Goal: Information Seeking & Learning: Find specific fact

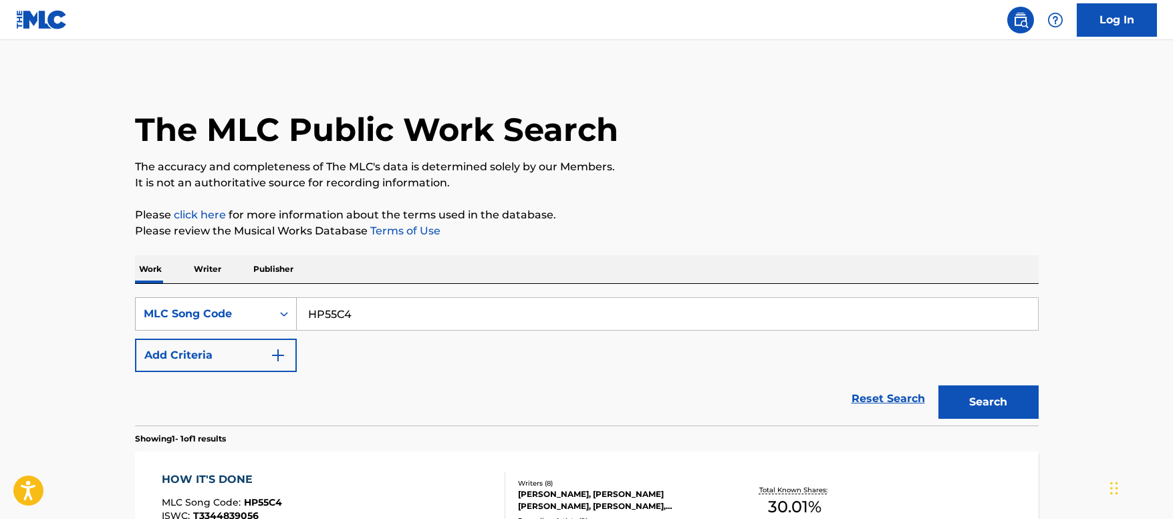
click at [230, 320] on div "MLC Song Code" at bounding box center [216, 314] width 162 height 33
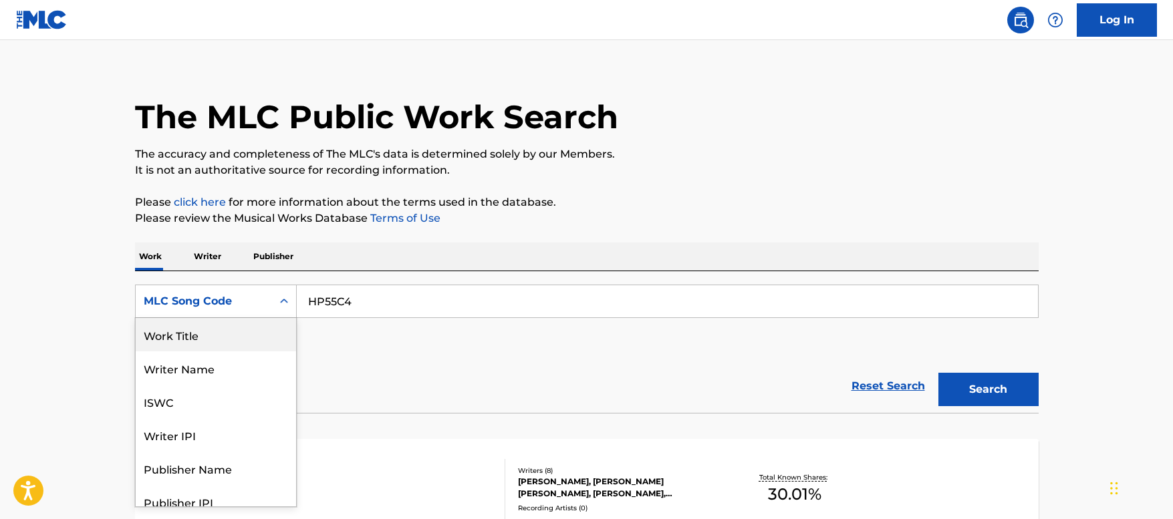
click at [218, 334] on div "Work Title" at bounding box center [216, 334] width 160 height 33
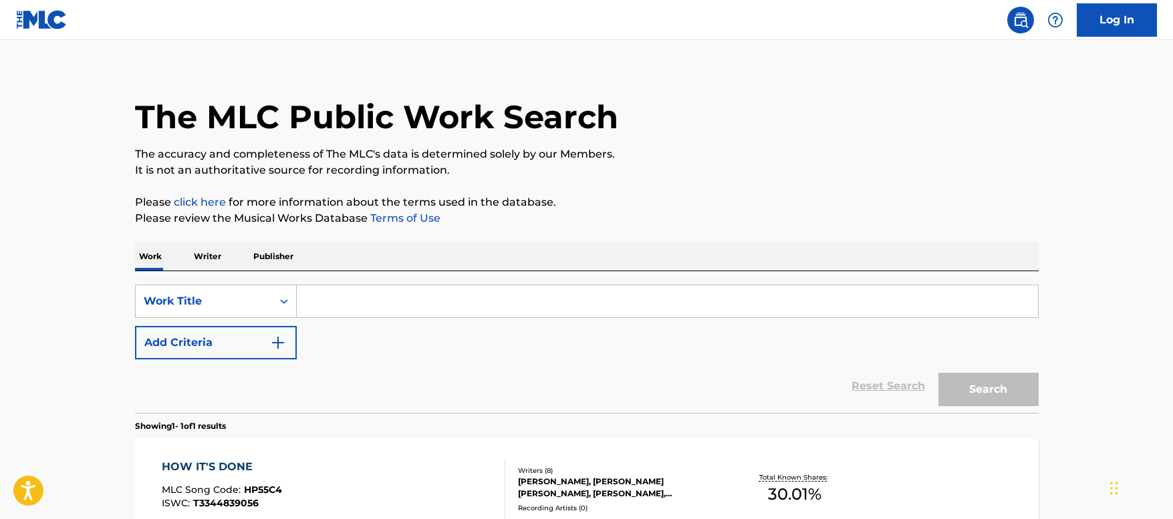
click at [372, 303] on input "Search Form" at bounding box center [667, 301] width 741 height 32
paste input "Tu [PERSON_NAME]"
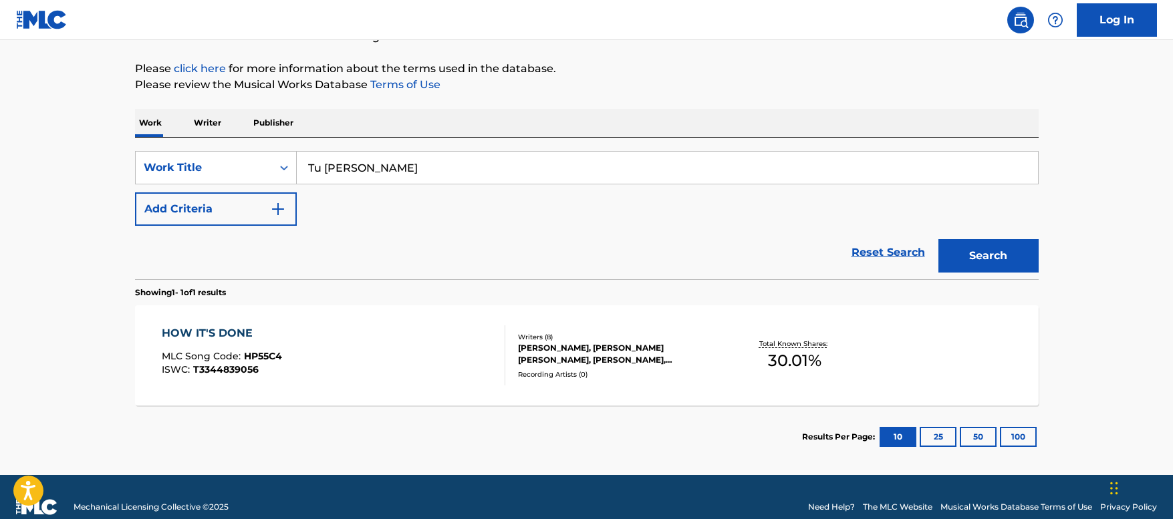
click at [985, 249] on button "Search" at bounding box center [989, 255] width 100 height 33
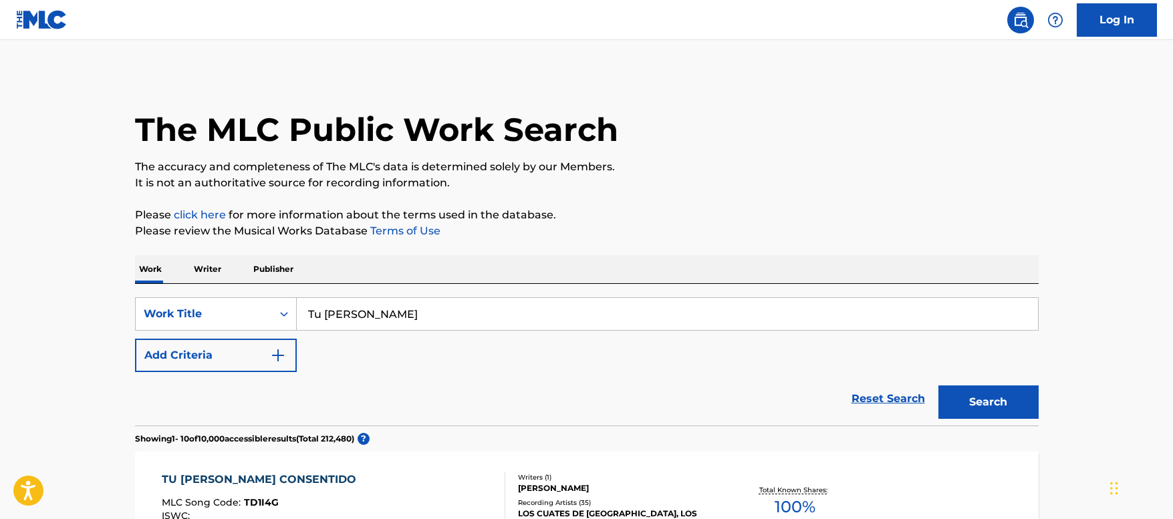
drag, startPoint x: 275, startPoint y: 298, endPoint x: 150, endPoint y: 296, distance: 125.7
click at [150, 296] on div "SearchWithCriteriad5b6fe5e-618c-40cb-8979-6096e8df357a Work Title Tu [PERSON_NA…" at bounding box center [587, 355] width 904 height 142
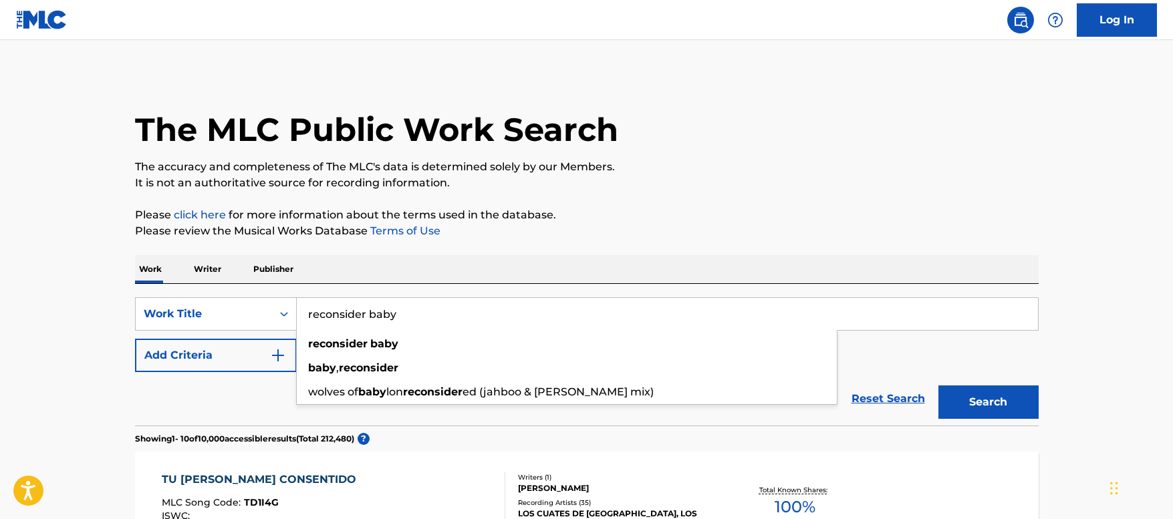
type input "reconsider baby"
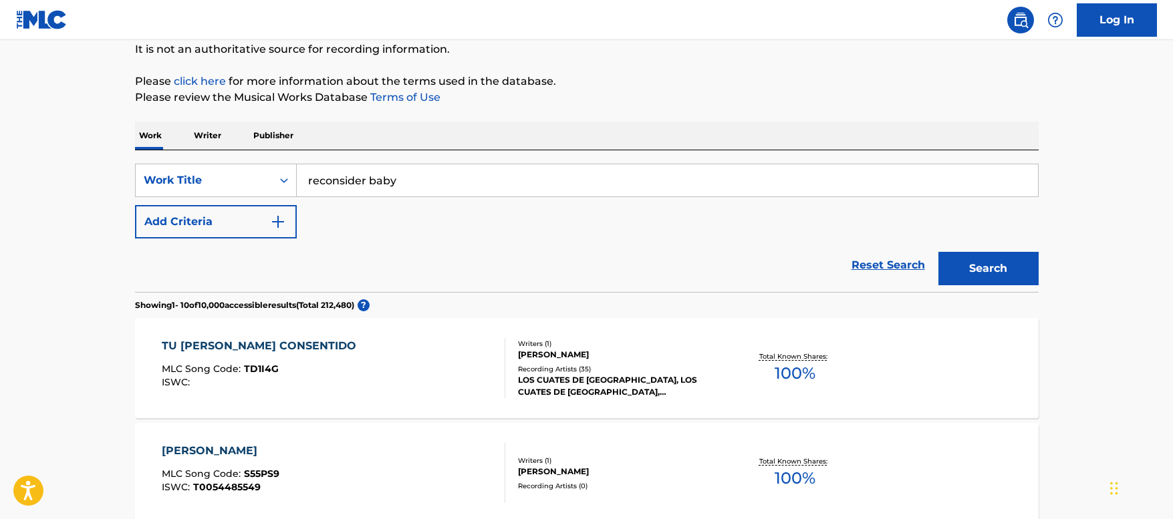
click at [988, 270] on button "Search" at bounding box center [989, 268] width 100 height 33
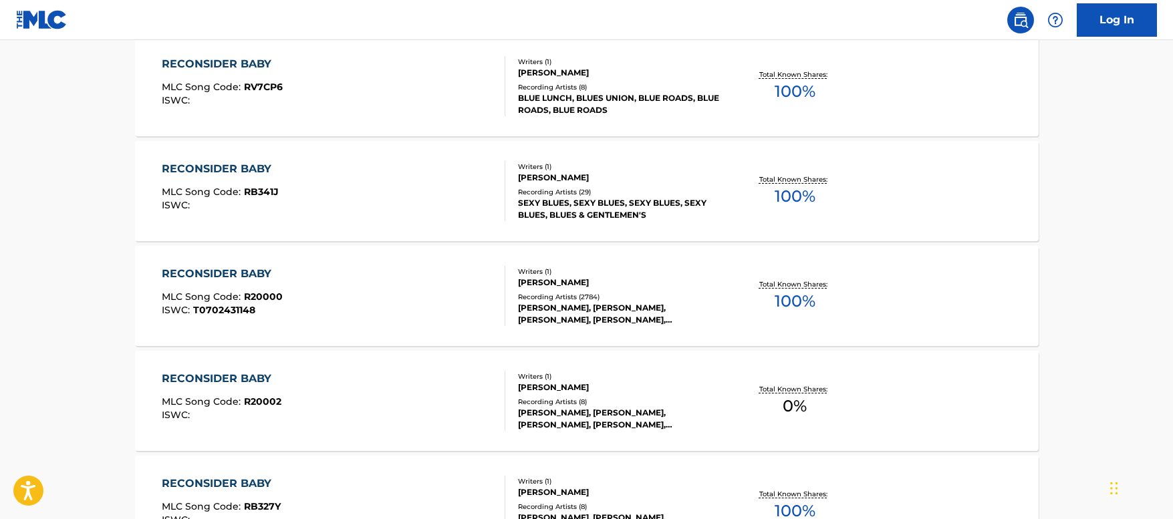
scroll to position [669, 0]
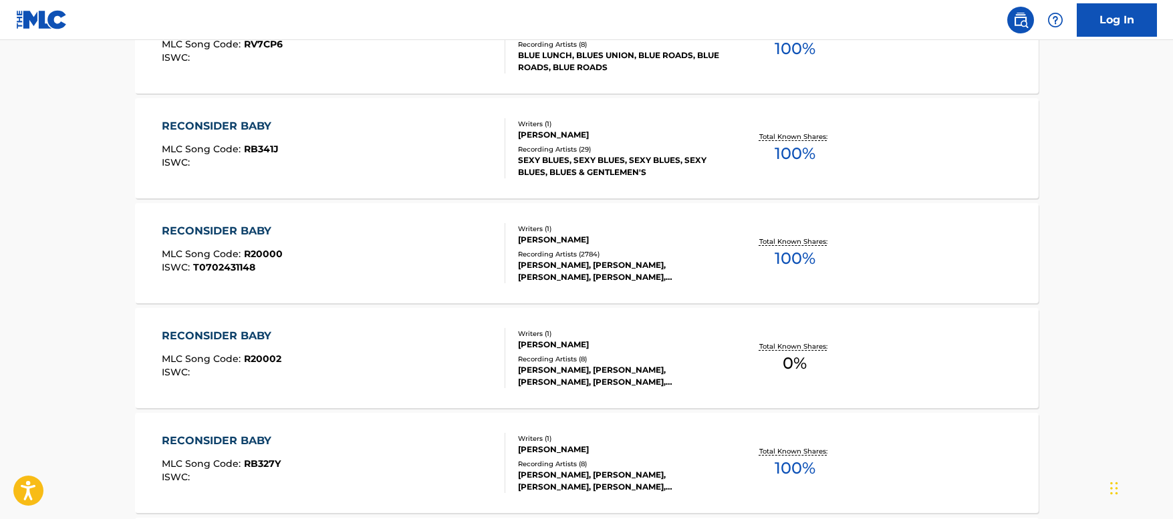
click at [413, 253] on div "RECONSIDER BABY MLC Song Code : R20000 ISWC : T0702431148" at bounding box center [334, 253] width 344 height 60
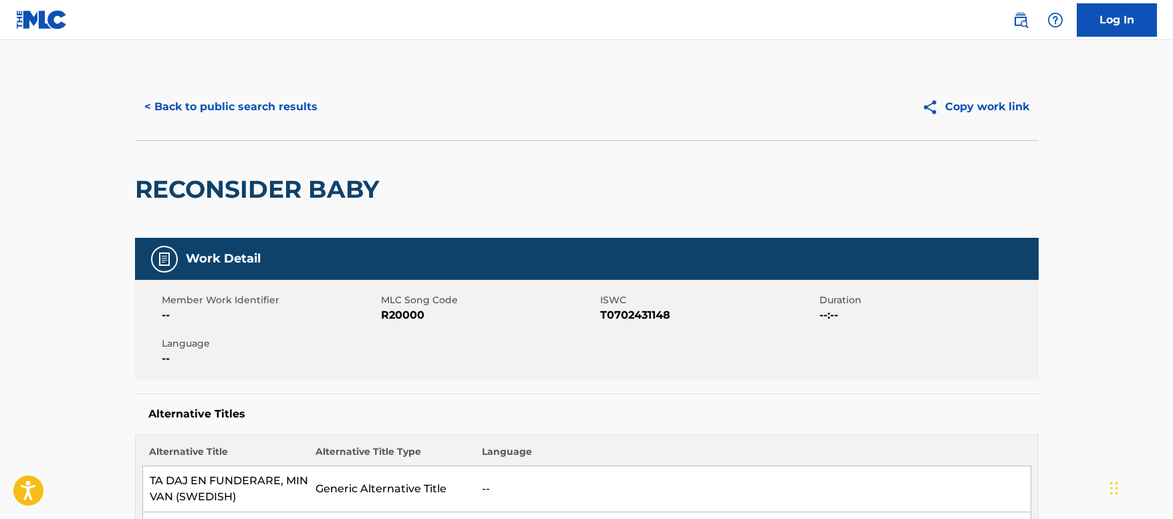
click at [275, 107] on button "< Back to public search results" at bounding box center [231, 106] width 192 height 33
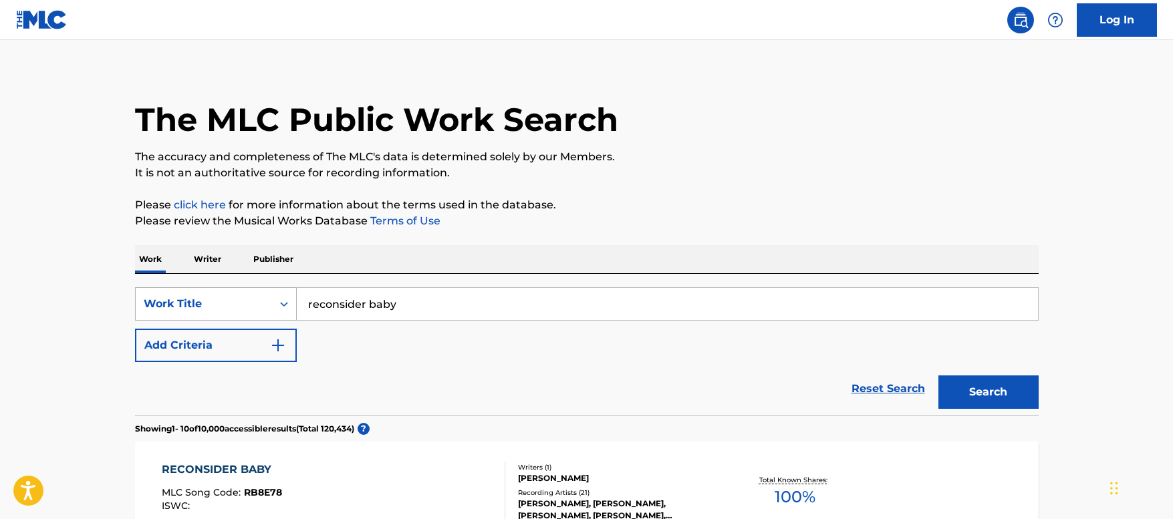
click at [227, 313] on div "Work Title" at bounding box center [204, 303] width 136 height 25
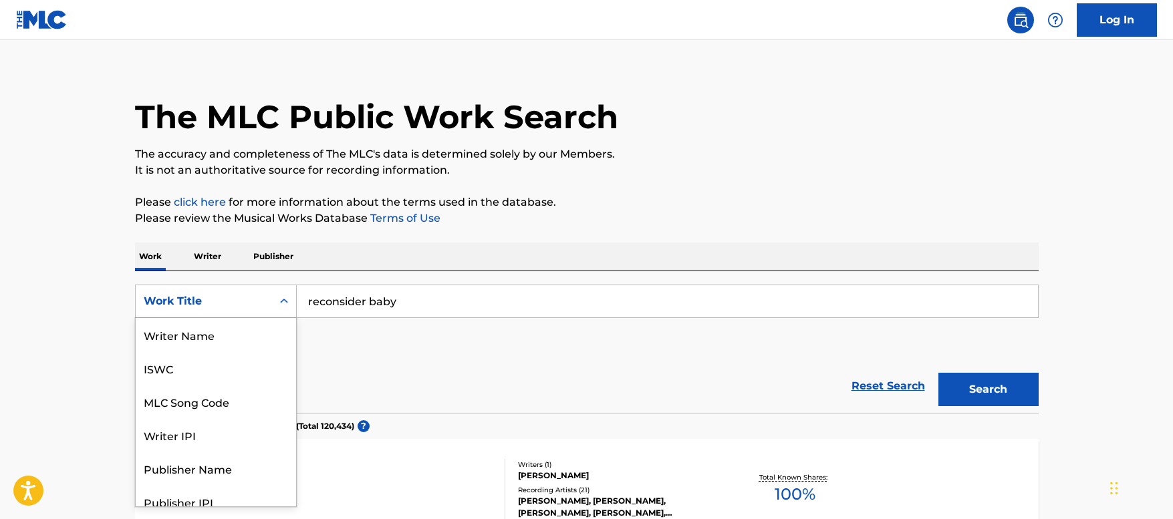
scroll to position [67, 0]
click at [214, 338] on div "MLC Song Code" at bounding box center [216, 334] width 160 height 33
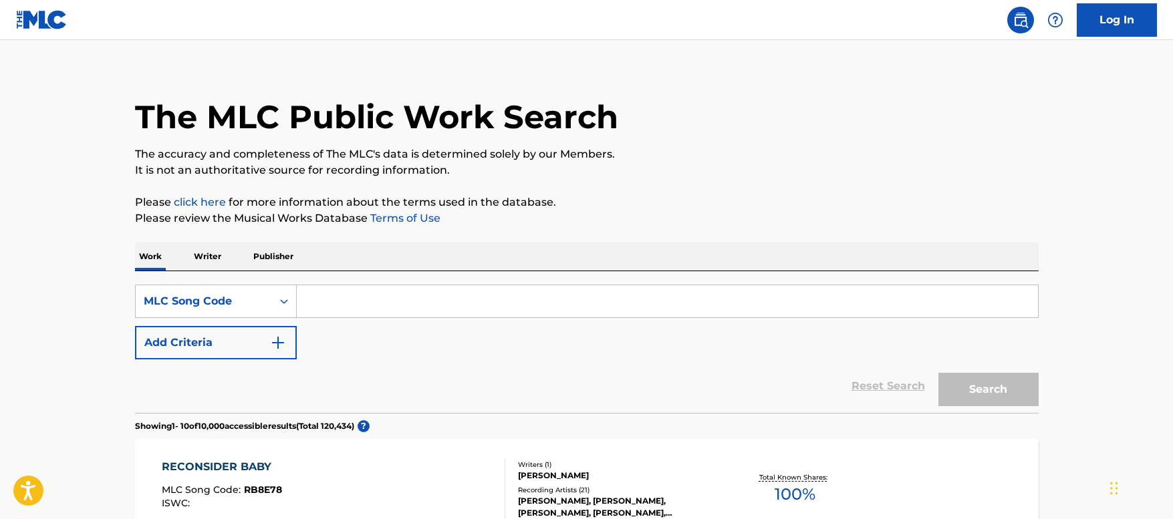
click at [370, 293] on input "Search Form" at bounding box center [667, 301] width 741 height 32
paste input "MV4VIZ"
type input "MV4VIZ"
click at [972, 381] on button "Search" at bounding box center [989, 389] width 100 height 33
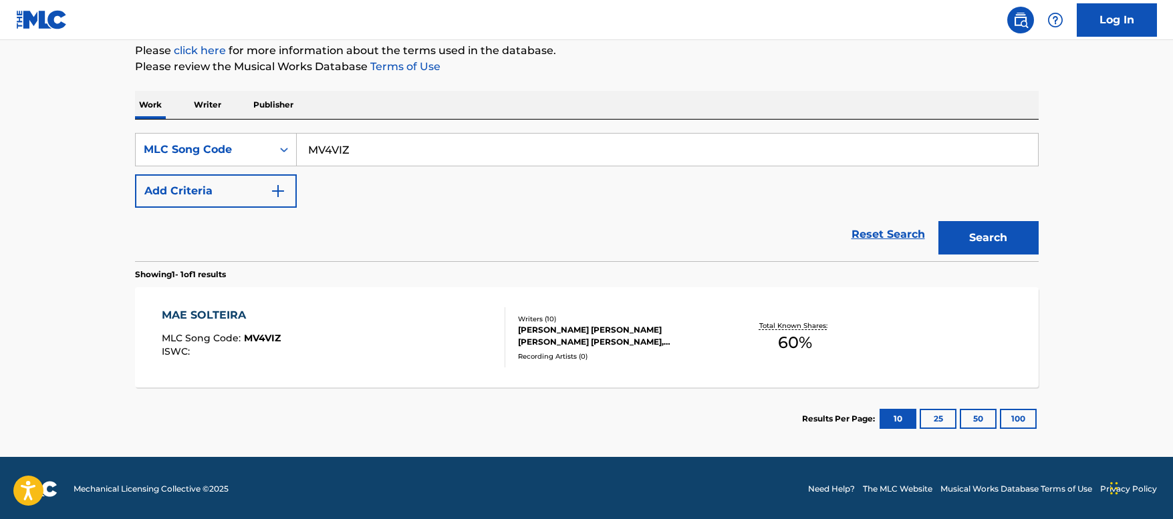
scroll to position [166, 0]
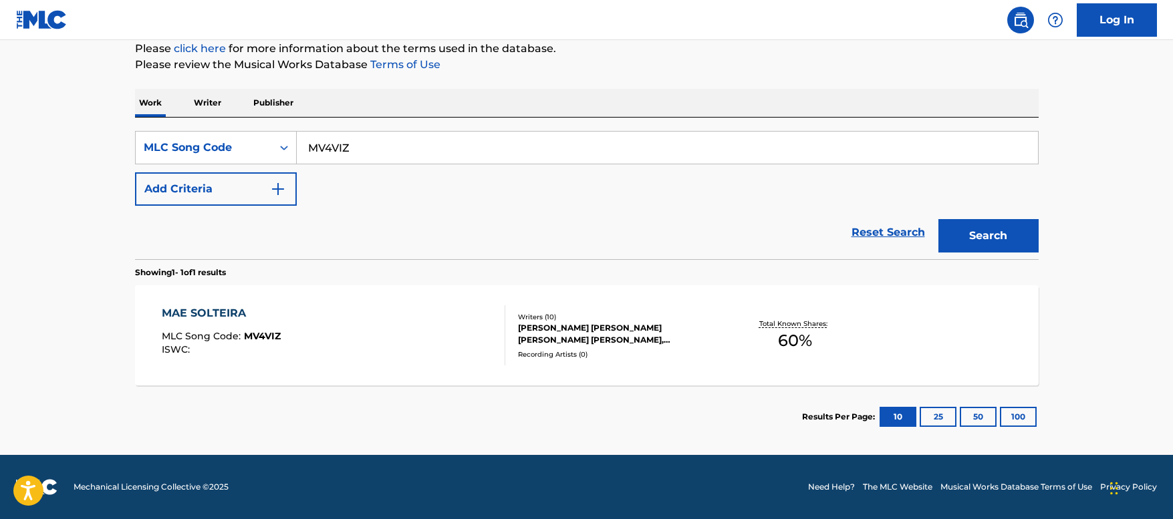
click at [351, 322] on div "MAE SOLTEIRA MLC Song Code : MV4VIZ ISWC :" at bounding box center [334, 336] width 344 height 60
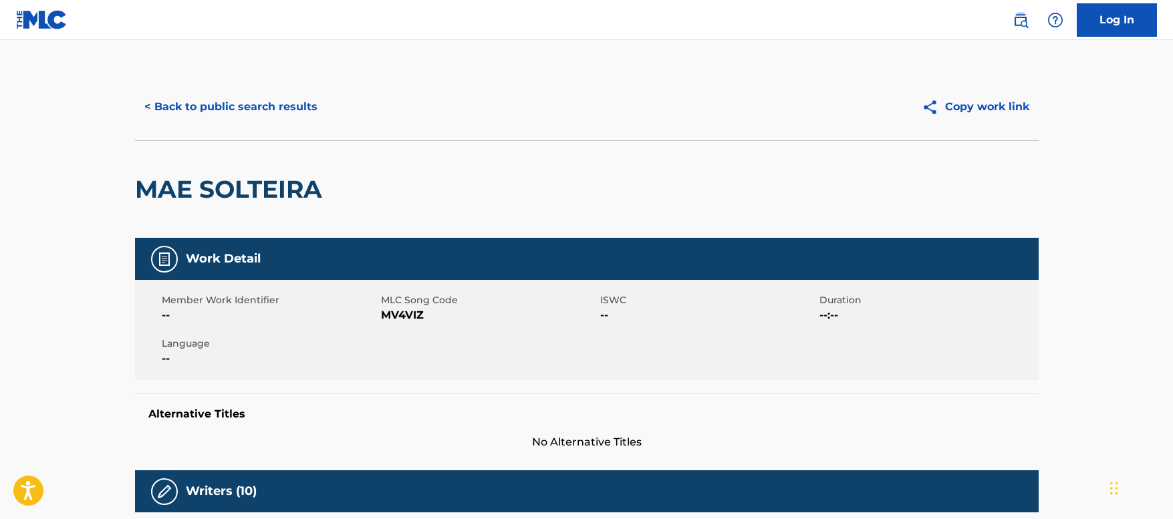
click at [263, 111] on button "< Back to public search results" at bounding box center [231, 106] width 192 height 33
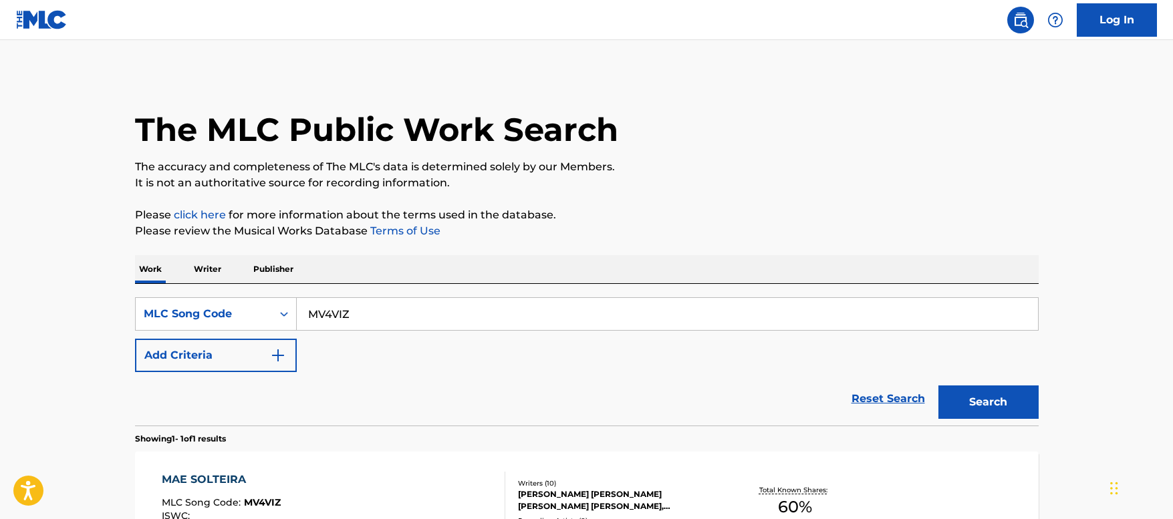
scroll to position [132, 0]
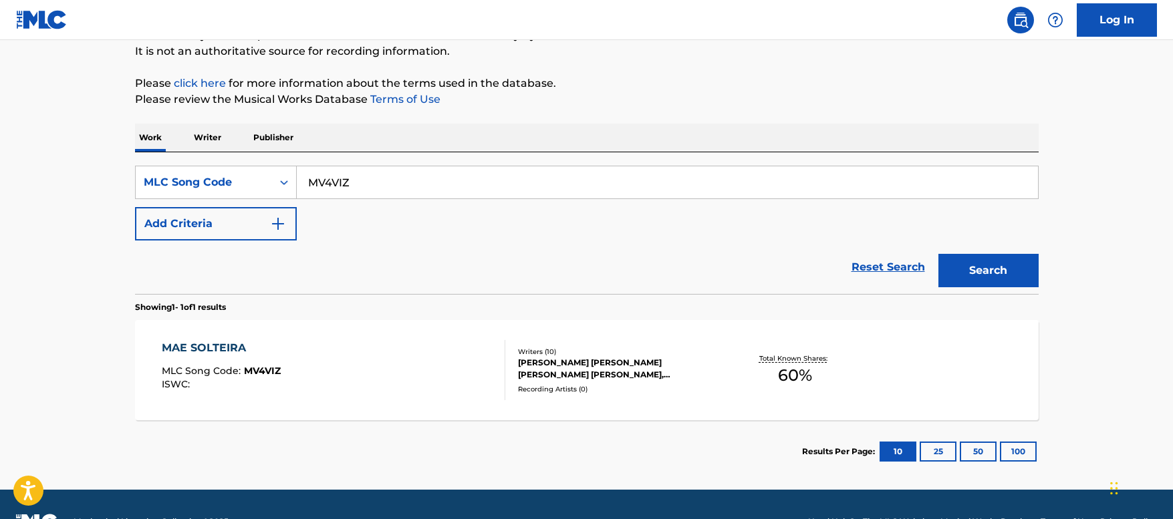
drag, startPoint x: 374, startPoint y: 179, endPoint x: 320, endPoint y: 179, distance: 53.5
click at [320, 179] on input "MV4VIZ" at bounding box center [667, 182] width 741 height 32
paste input "HP55C4"
drag, startPoint x: 373, startPoint y: 176, endPoint x: 282, endPoint y: 172, distance: 91.0
click at [282, 172] on div "SearchWithCriteria49bae129-235b-47b0-a0bf-1c18b3a9fc86 MLC Song Code MHP55C4" at bounding box center [587, 182] width 904 height 33
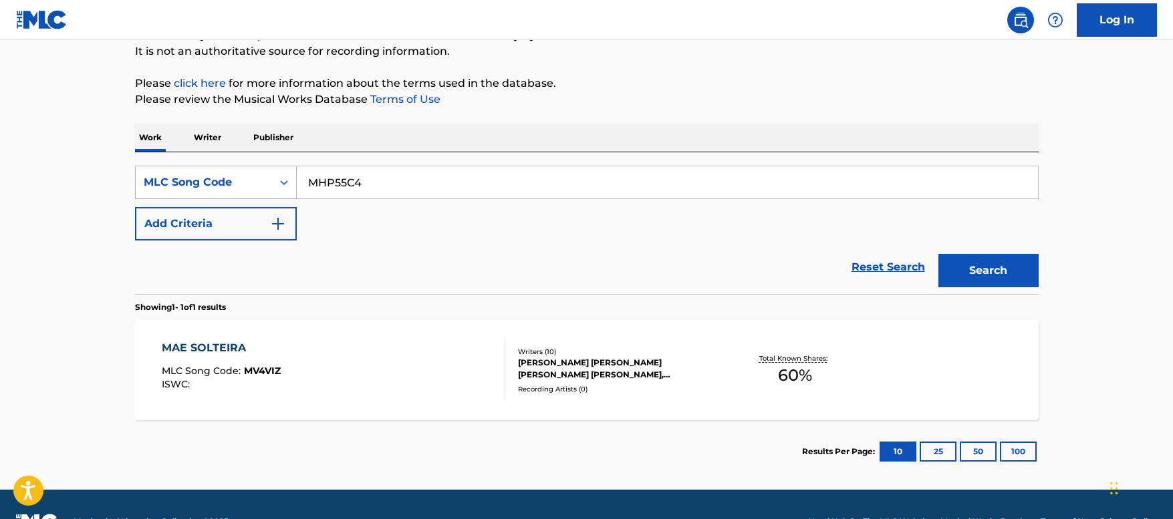
paste input "Search Form"
type input "HP55C4"
click at [939, 254] on button "Search" at bounding box center [989, 270] width 100 height 33
click at [402, 374] on div "HOW IT'S DONE MLC Song Code : HP55C4 ISWC : T3344839056" at bounding box center [334, 370] width 344 height 60
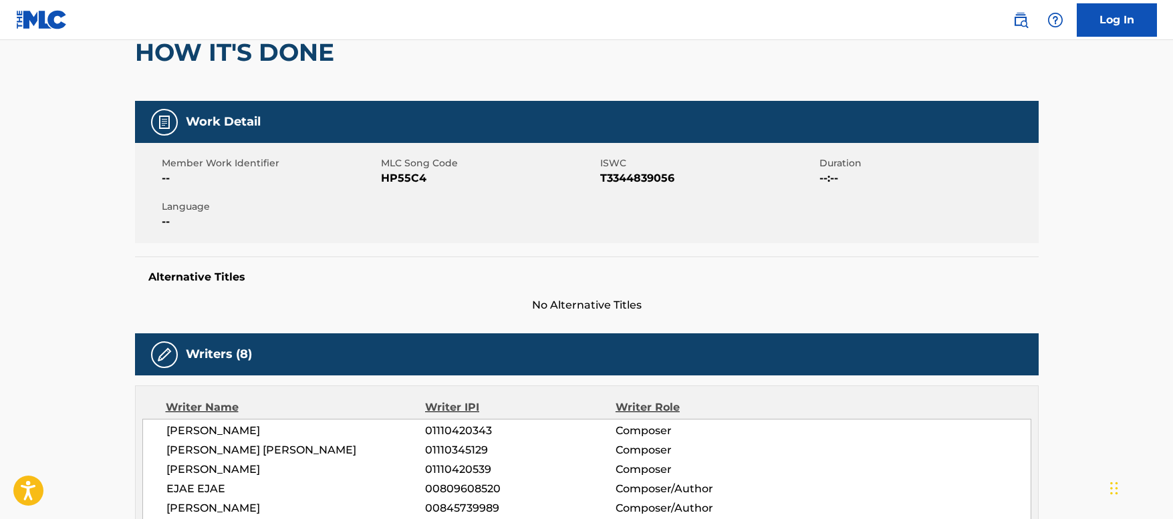
scroll to position [334, 0]
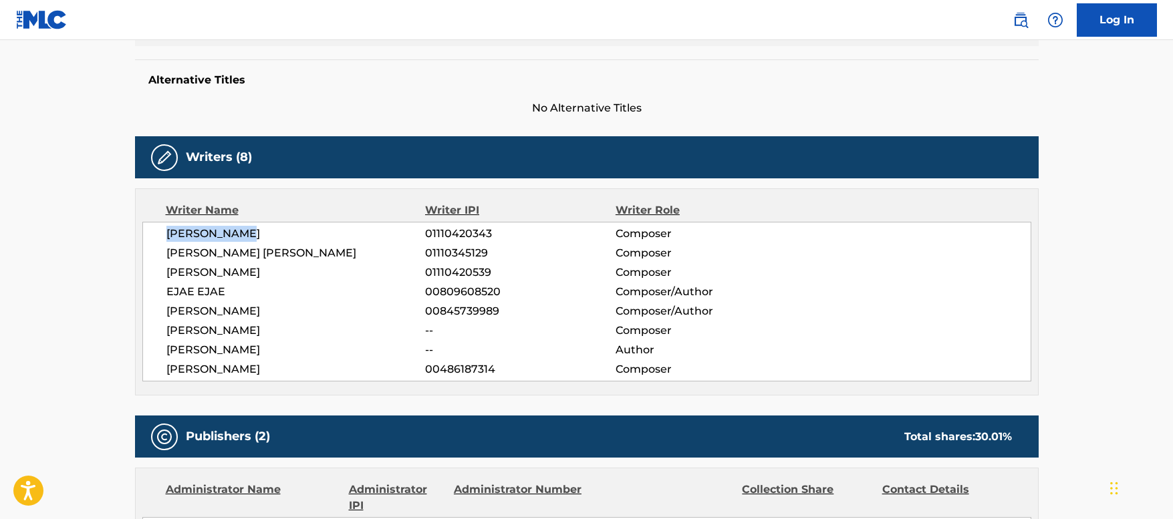
drag, startPoint x: 271, startPoint y: 230, endPoint x: 170, endPoint y: 225, distance: 101.7
click at [170, 225] on div "[PERSON_NAME] NAM 01110420343 Composer [PERSON_NAME] [PERSON_NAME] 01110345129 …" at bounding box center [586, 302] width 889 height 160
copy span "[PERSON_NAME]"
drag, startPoint x: 243, startPoint y: 247, endPoint x: 168, endPoint y: 251, distance: 75.6
click at [168, 251] on span "[PERSON_NAME] [PERSON_NAME]" at bounding box center [295, 253] width 259 height 16
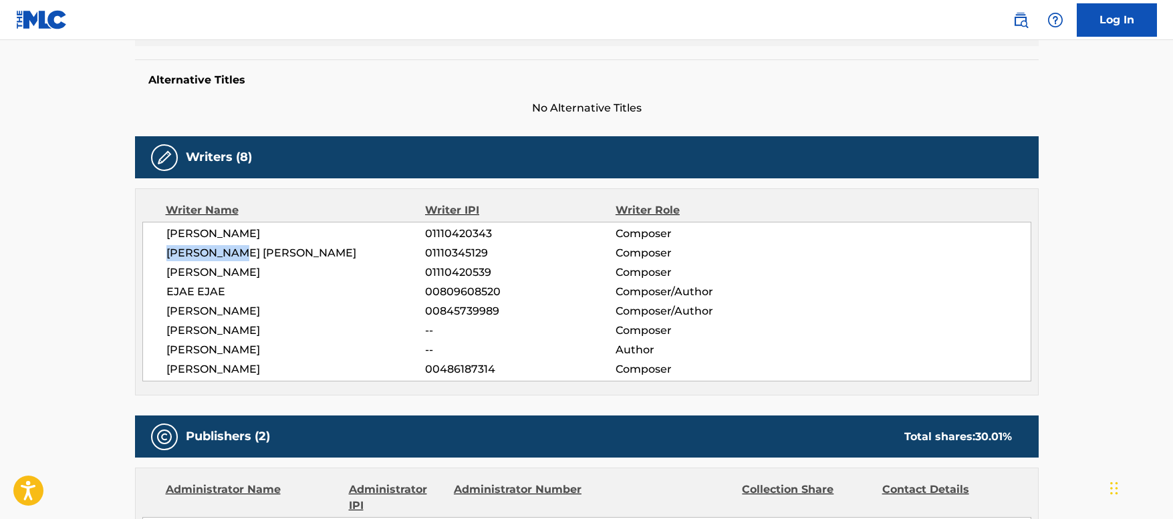
copy span "[PERSON_NAME] [PERSON_NAME]"
drag, startPoint x: 278, startPoint y: 269, endPoint x: 164, endPoint y: 270, distance: 113.7
click at [164, 270] on div "[PERSON_NAME] NAM 01110420343 Composer [PERSON_NAME] [PERSON_NAME] 01110345129 …" at bounding box center [586, 302] width 889 height 160
copy span "[PERSON_NAME]"
drag, startPoint x: 195, startPoint y: 289, endPoint x: 164, endPoint y: 289, distance: 30.8
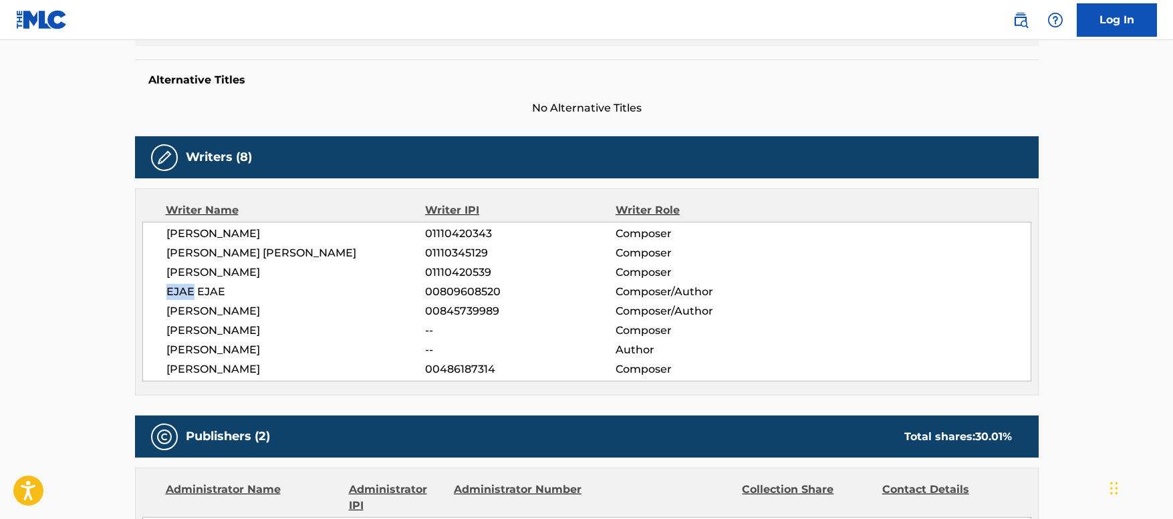
click at [164, 289] on div "[PERSON_NAME] NAM 01110420343 Composer [PERSON_NAME] [PERSON_NAME] 01110345129 …" at bounding box center [586, 302] width 889 height 160
copy span "EJAE"
drag, startPoint x: 295, startPoint y: 311, endPoint x: 170, endPoint y: 308, distance: 125.0
click at [170, 308] on span "[PERSON_NAME]" at bounding box center [295, 312] width 259 height 16
copy span "[PERSON_NAME]"
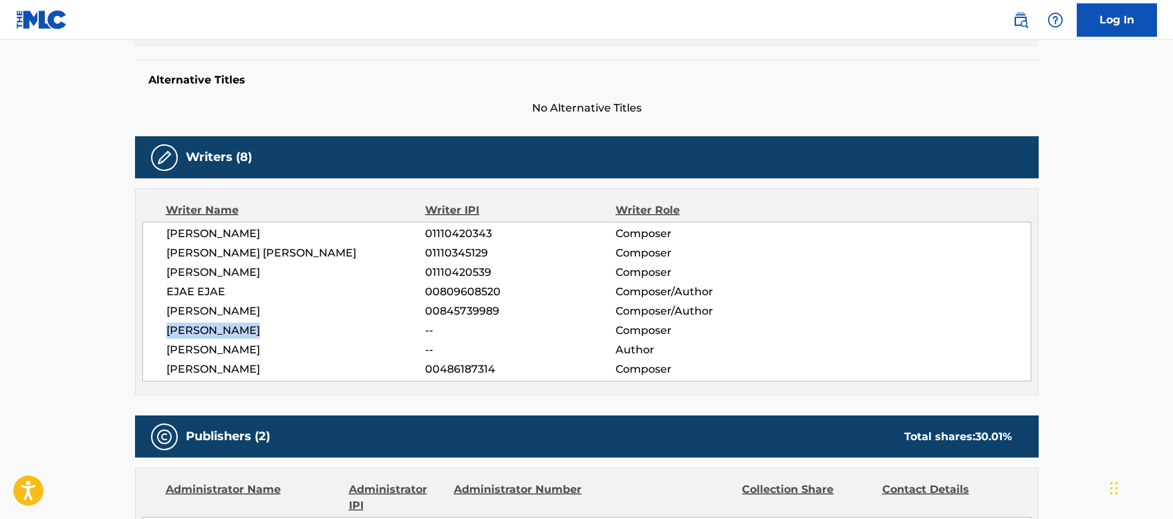
drag, startPoint x: 274, startPoint y: 334, endPoint x: 164, endPoint y: 327, distance: 109.9
click at [164, 327] on div "[PERSON_NAME] NAM 01110420343 Composer [PERSON_NAME] [PERSON_NAME] 01110345129 …" at bounding box center [586, 302] width 889 height 160
copy span "[PERSON_NAME]"
drag, startPoint x: 256, startPoint y: 347, endPoint x: 164, endPoint y: 347, distance: 92.3
click at [164, 347] on div "[PERSON_NAME] NAM 01110420343 Composer [PERSON_NAME] [PERSON_NAME] 01110345129 …" at bounding box center [586, 302] width 889 height 160
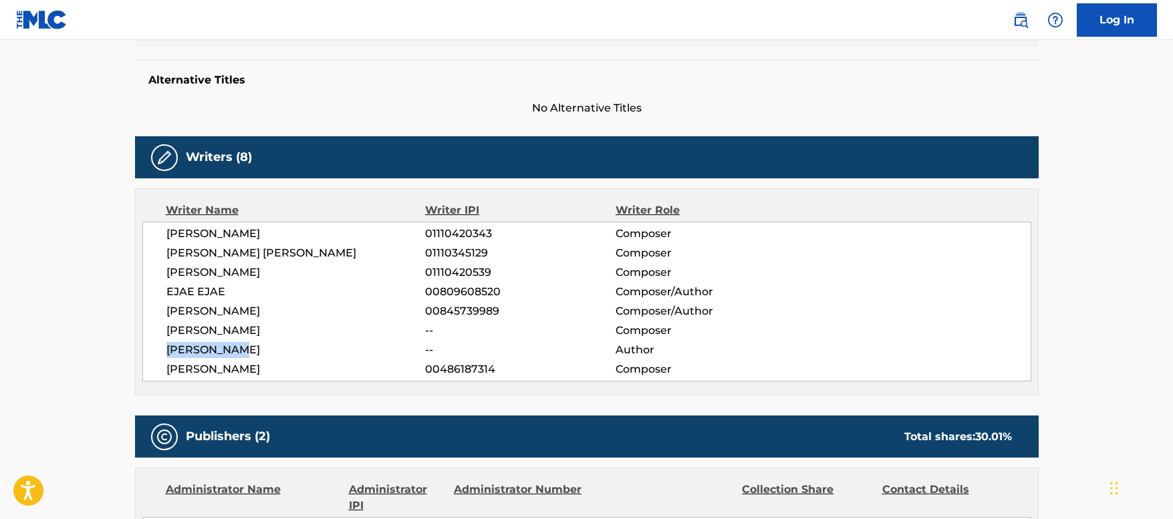
copy span "[PERSON_NAME]"
drag, startPoint x: 267, startPoint y: 368, endPoint x: 168, endPoint y: 367, distance: 99.6
click at [168, 367] on span "[PERSON_NAME]" at bounding box center [295, 370] width 259 height 16
copy span "[PERSON_NAME]"
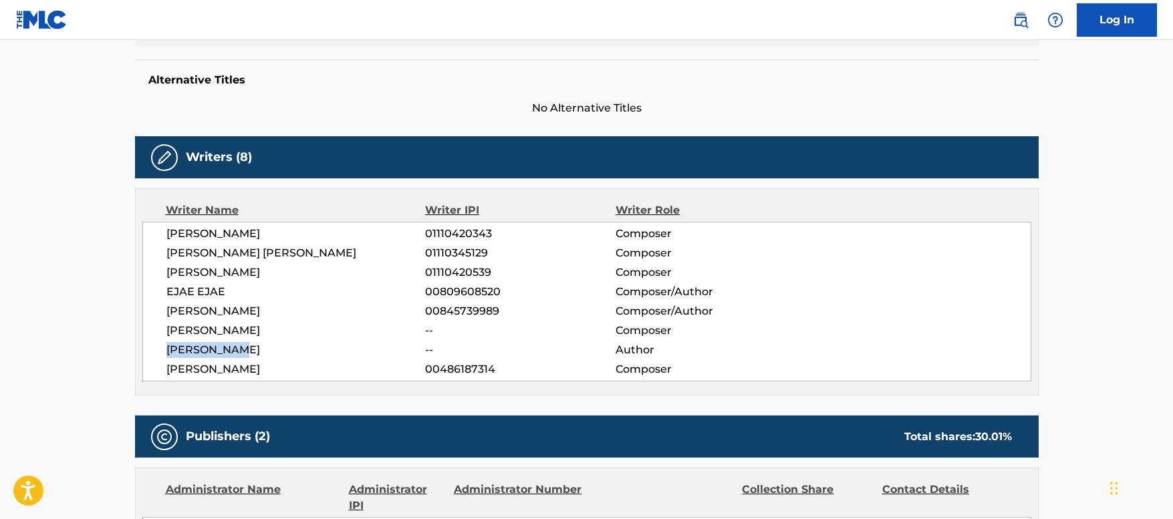
drag, startPoint x: 259, startPoint y: 348, endPoint x: 166, endPoint y: 358, distance: 93.5
click at [166, 358] on div "[PERSON_NAME] NAM 01110420343 Composer [PERSON_NAME] [PERSON_NAME] 01110345129 …" at bounding box center [586, 302] width 889 height 160
copy span "[PERSON_NAME]"
drag, startPoint x: 268, startPoint y: 333, endPoint x: 166, endPoint y: 325, distance: 101.9
click at [166, 325] on span "[PERSON_NAME]" at bounding box center [295, 331] width 259 height 16
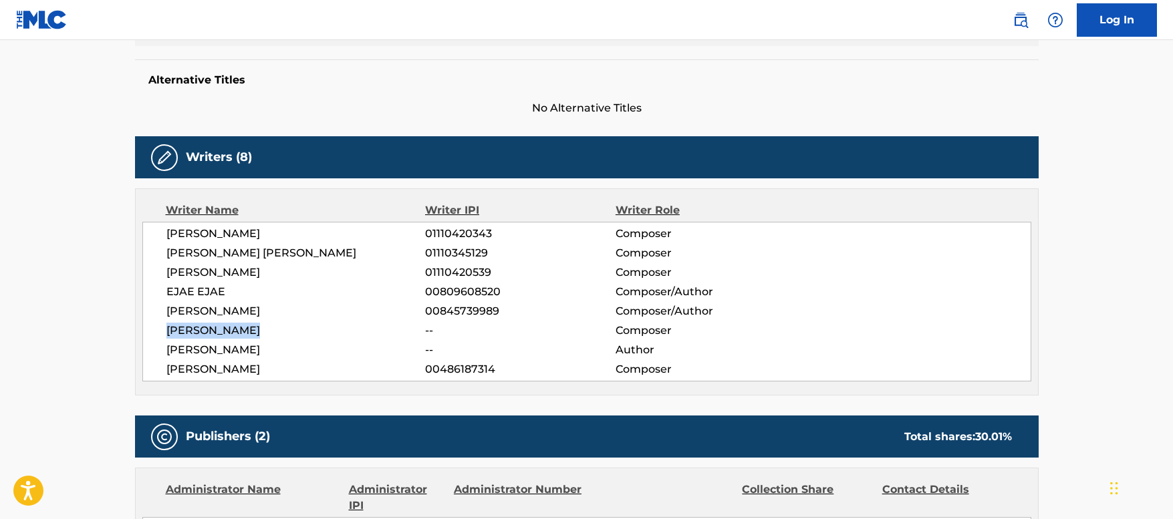
drag, startPoint x: 291, startPoint y: 310, endPoint x: 167, endPoint y: 310, distance: 123.7
click at [167, 310] on span "[PERSON_NAME]" at bounding box center [295, 312] width 259 height 16
drag, startPoint x: 194, startPoint y: 289, endPoint x: 168, endPoint y: 288, distance: 26.1
click at [168, 288] on span "EJAE EJAE" at bounding box center [295, 292] width 259 height 16
drag, startPoint x: 226, startPoint y: 268, endPoint x: 160, endPoint y: 251, distance: 67.6
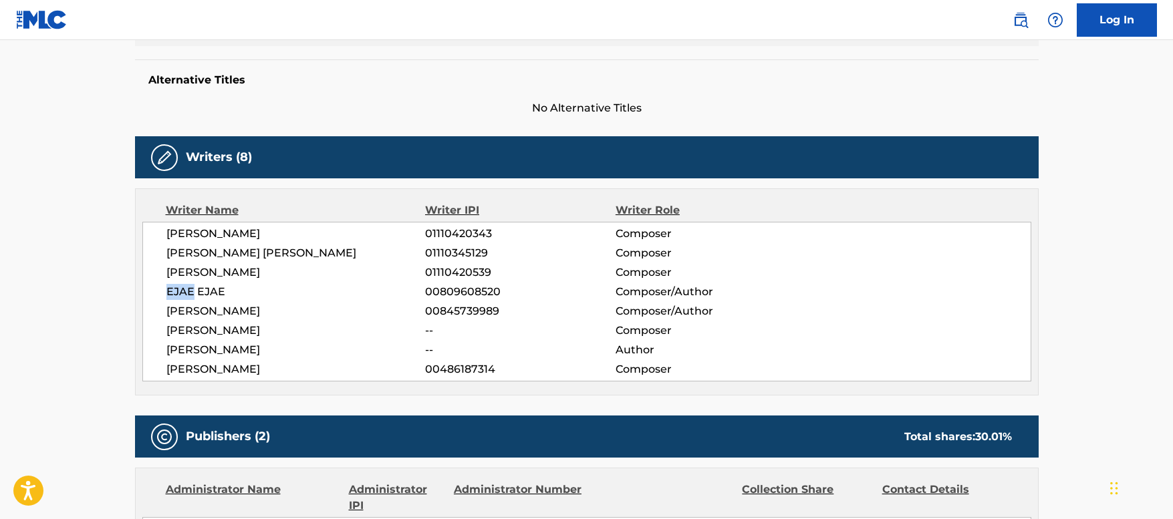
click at [166, 270] on span "[PERSON_NAME]" at bounding box center [295, 273] width 259 height 16
drag, startPoint x: 246, startPoint y: 253, endPoint x: 162, endPoint y: 253, distance: 84.2
click at [162, 253] on div "[PERSON_NAME] NAM 01110420343 Composer [PERSON_NAME] [PERSON_NAME] 01110345129 …" at bounding box center [586, 302] width 889 height 160
drag, startPoint x: 256, startPoint y: 231, endPoint x: 157, endPoint y: 228, distance: 99.0
click at [157, 228] on div "[PERSON_NAME] NAM 01110420343 Composer [PERSON_NAME] [PERSON_NAME] 01110345129 …" at bounding box center [586, 302] width 889 height 160
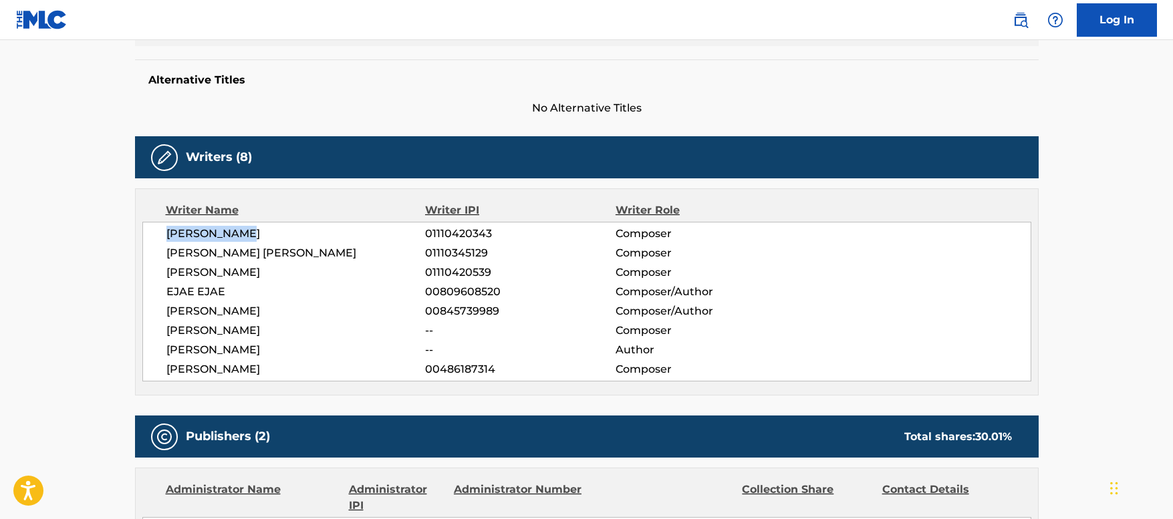
scroll to position [0, 0]
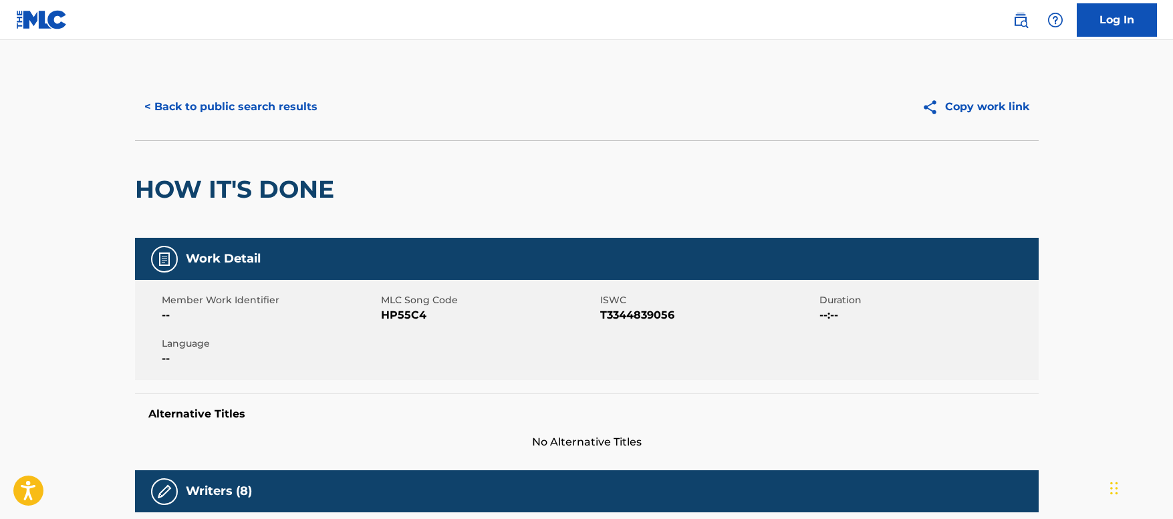
click at [280, 100] on button "< Back to public search results" at bounding box center [231, 106] width 192 height 33
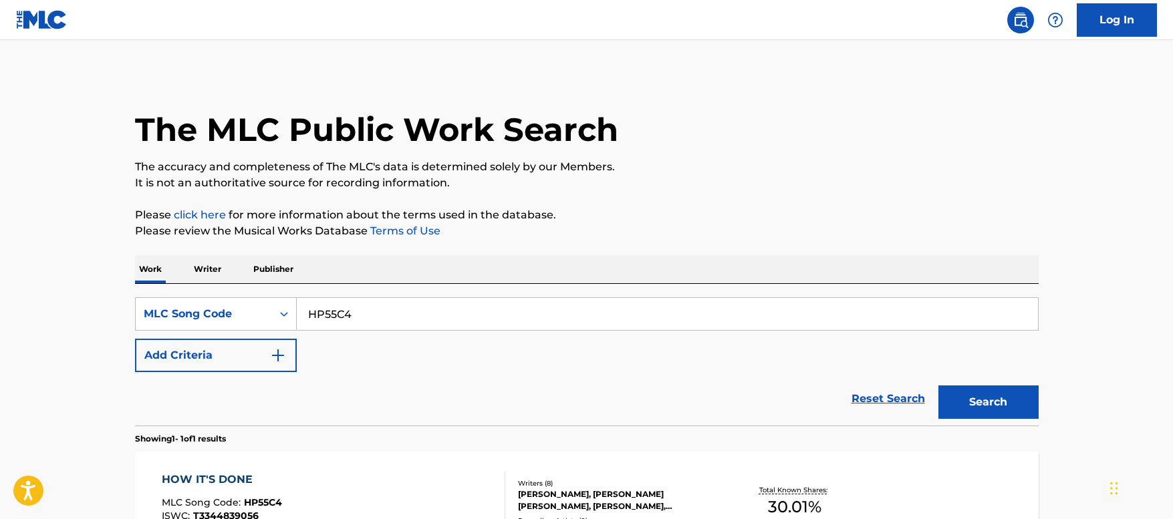
scroll to position [132, 0]
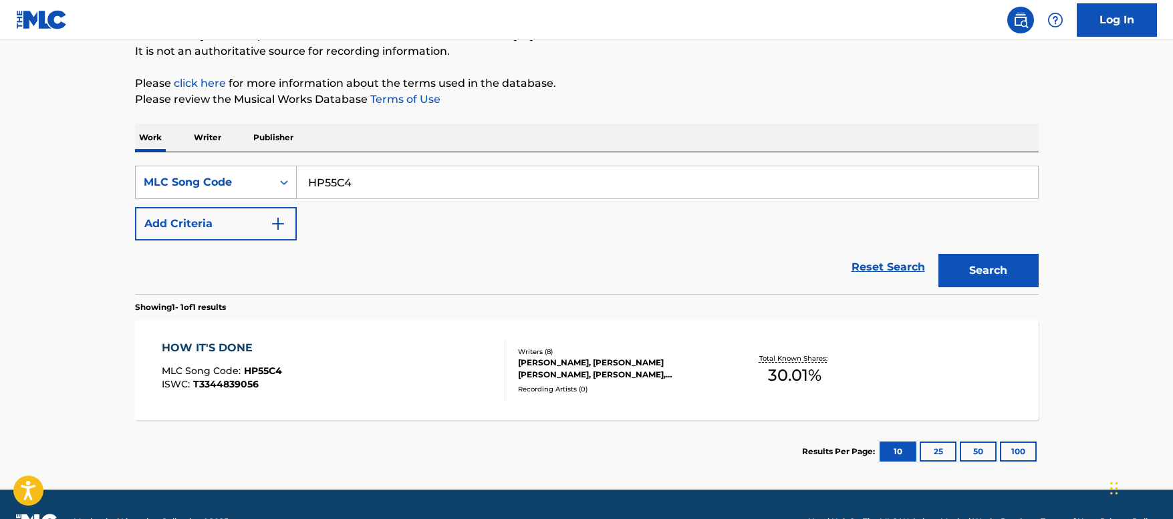
click at [225, 183] on div "MLC Song Code" at bounding box center [204, 182] width 120 height 16
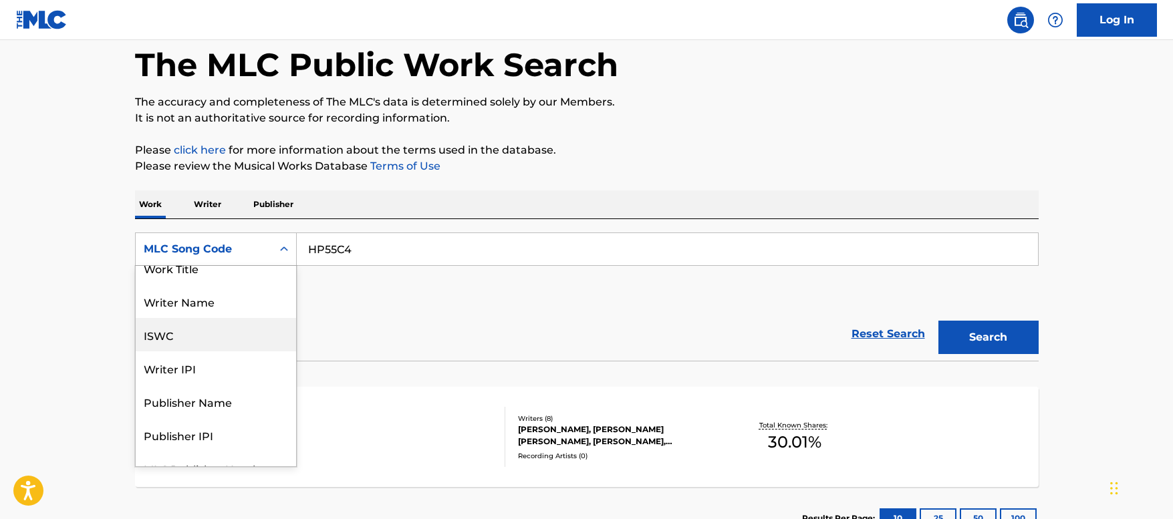
scroll to position [0, 0]
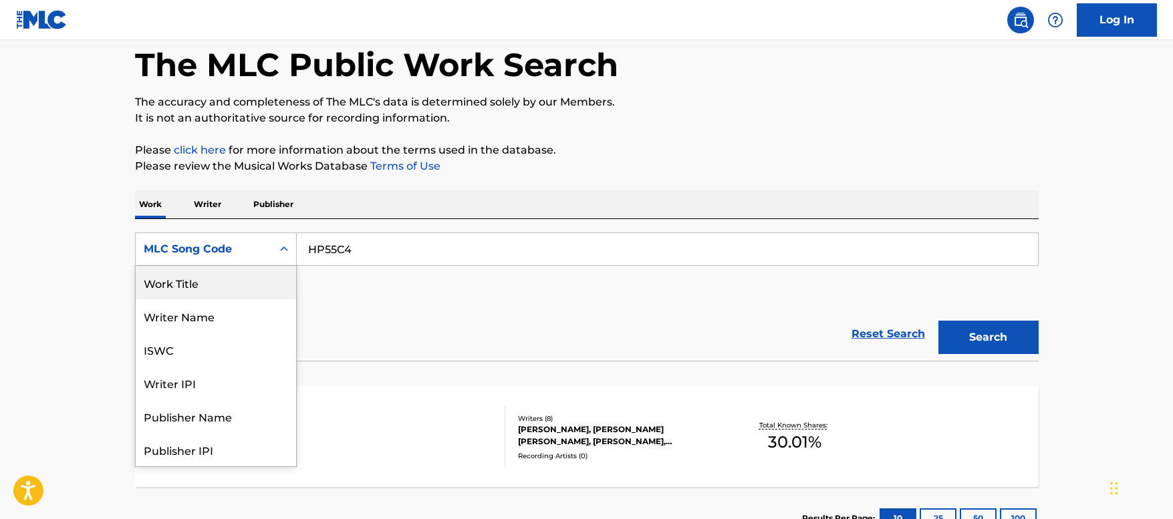
click at [191, 283] on div "Work Title" at bounding box center [216, 282] width 160 height 33
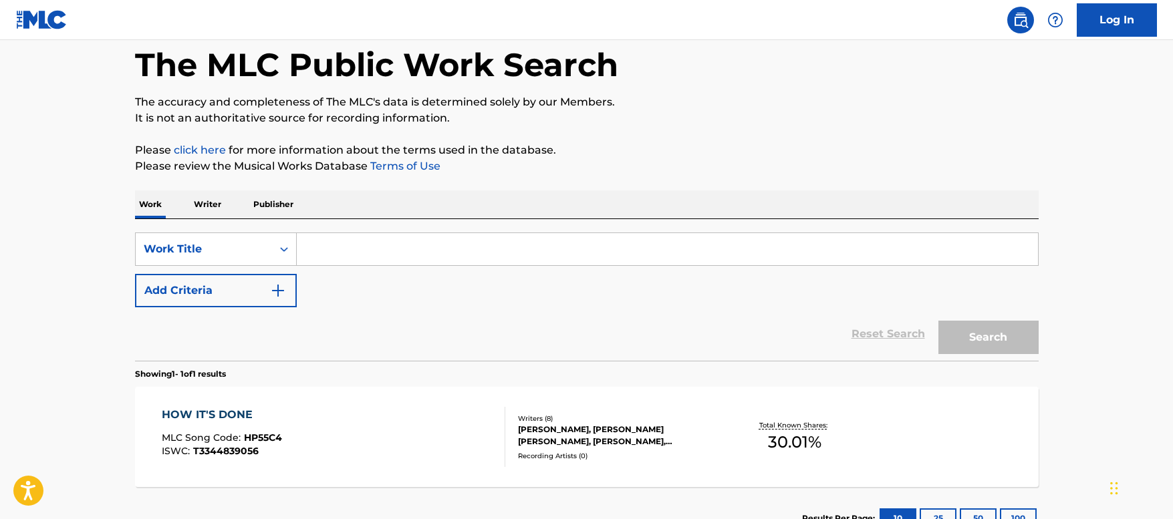
click at [344, 251] on input "Search Form" at bounding box center [667, 249] width 741 height 32
paste input "Bar None"
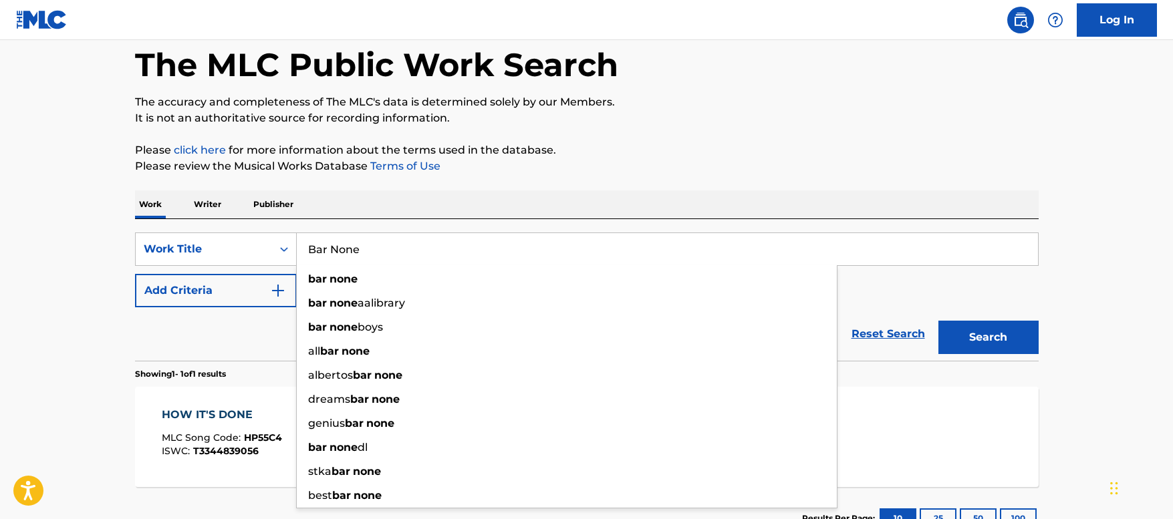
type input "Bar None"
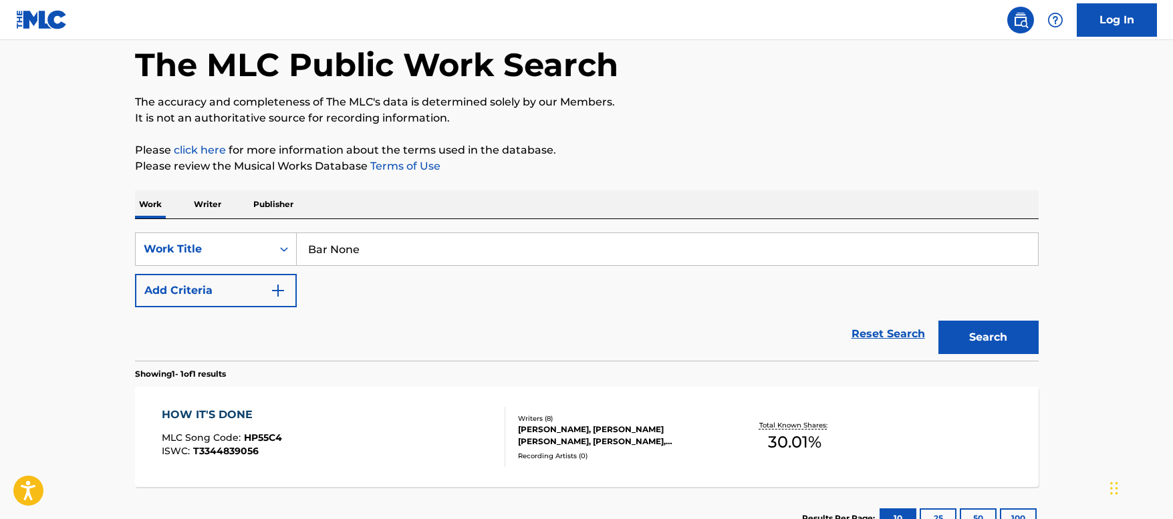
click at [217, 295] on button "Add Criteria" at bounding box center [216, 290] width 162 height 33
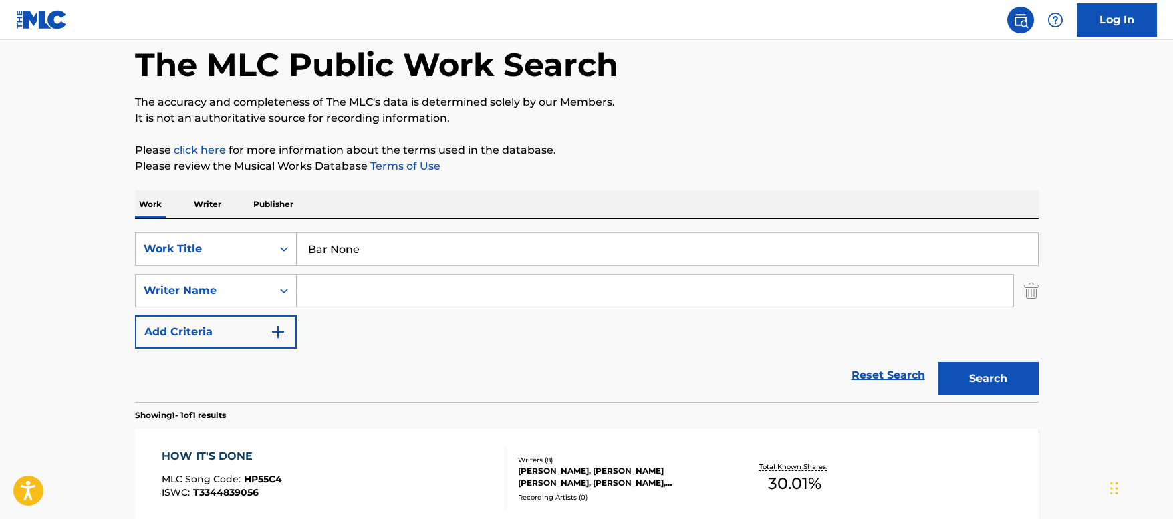
click at [346, 294] on input "Search Form" at bounding box center [655, 291] width 717 height 32
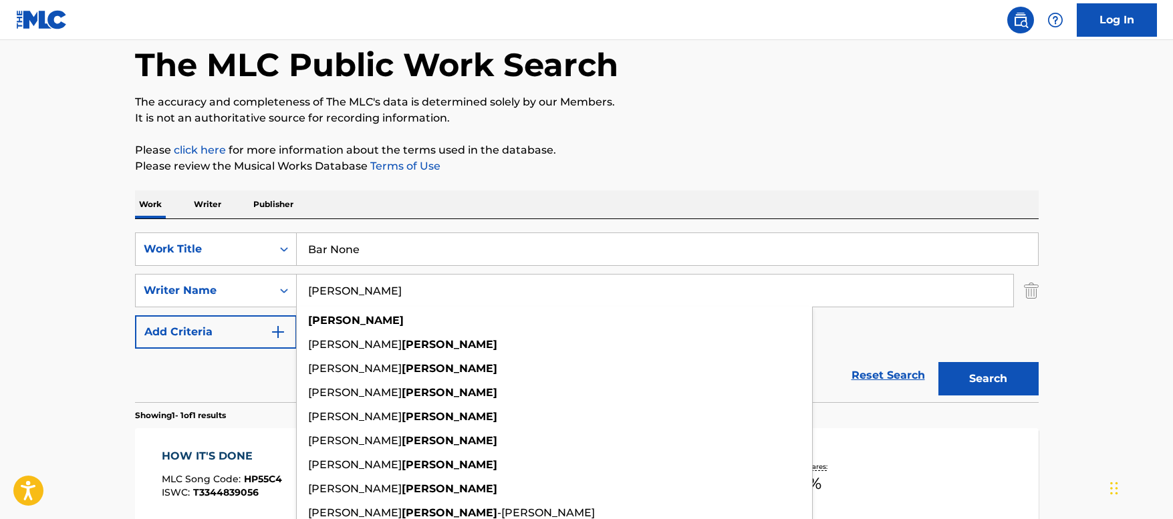
type input "[PERSON_NAME]"
click at [1112, 275] on main "The MLC Public Work Search The accuracy and completeness of The MLC's data is d…" at bounding box center [586, 286] width 1173 height 623
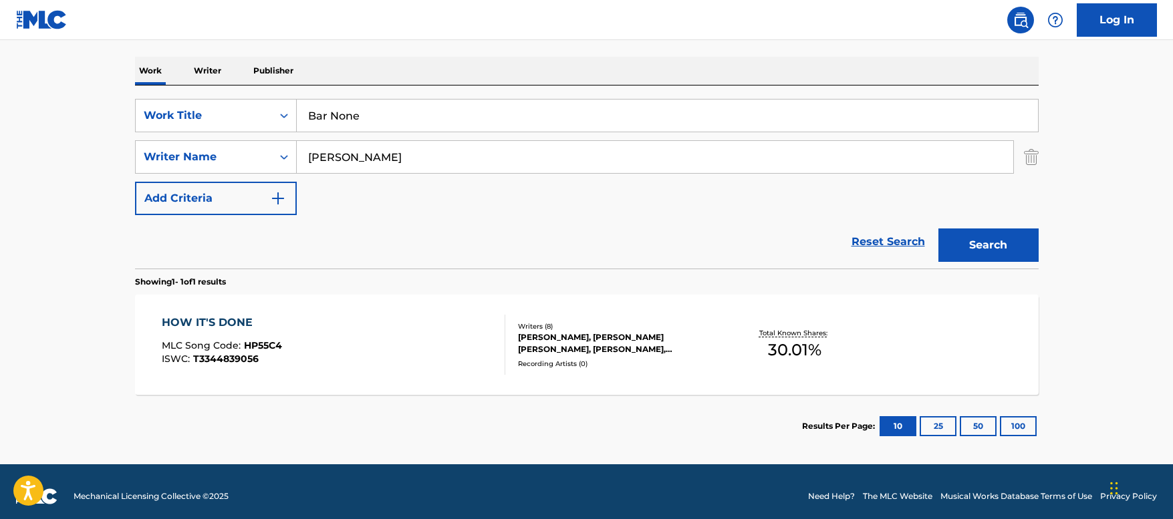
click at [997, 239] on button "Search" at bounding box center [989, 245] width 100 height 33
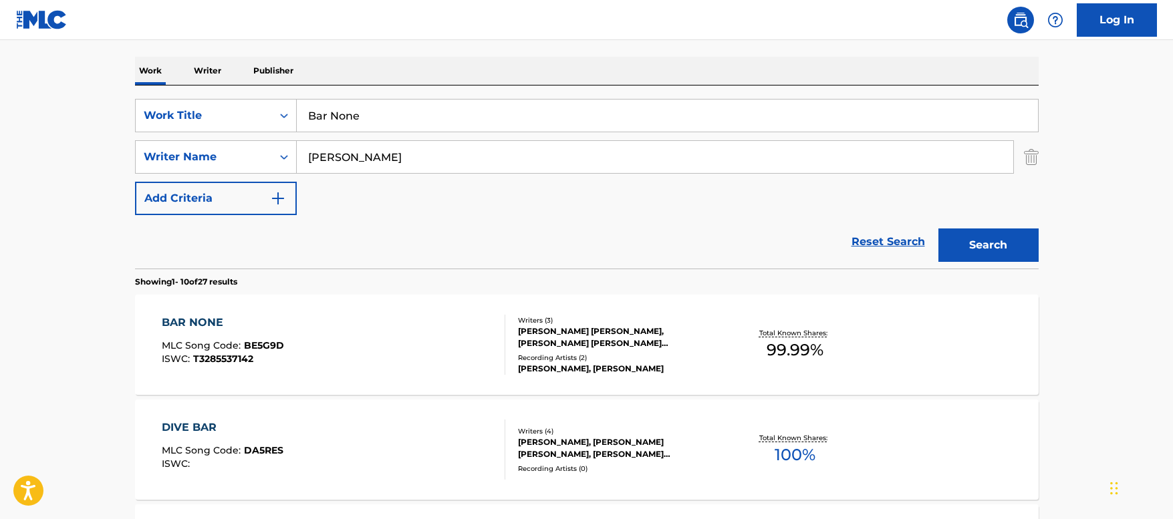
scroll to position [265, 0]
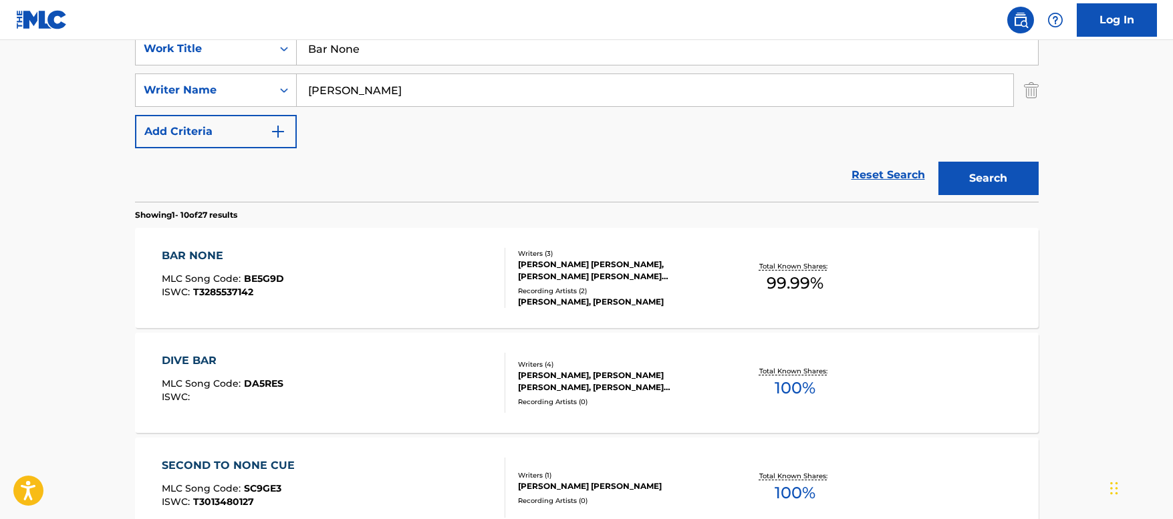
click at [428, 258] on div "BAR NONE MLC Song Code : BE5G9D ISWC : T3285537142" at bounding box center [334, 278] width 344 height 60
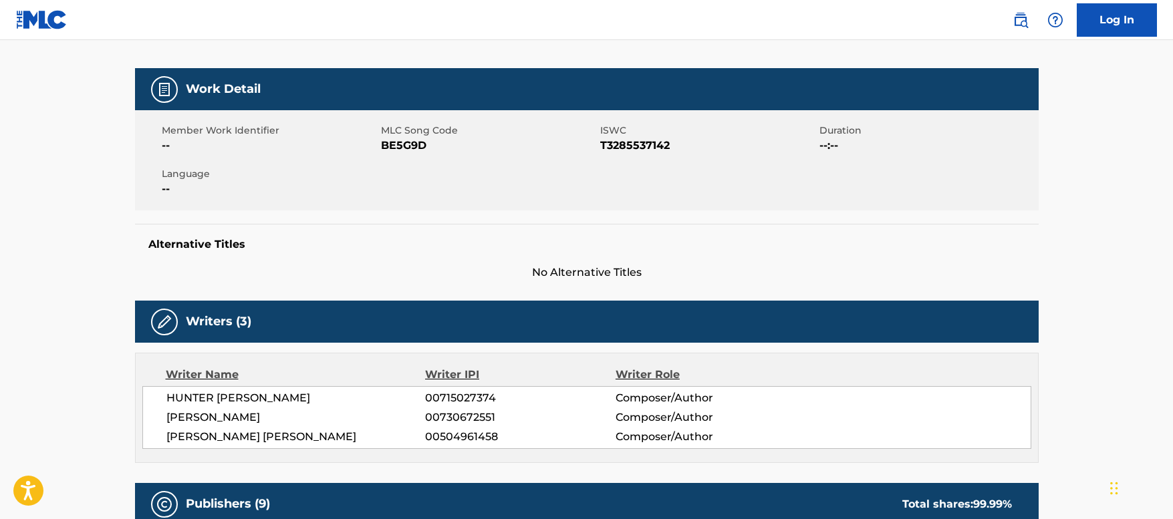
scroll to position [67, 0]
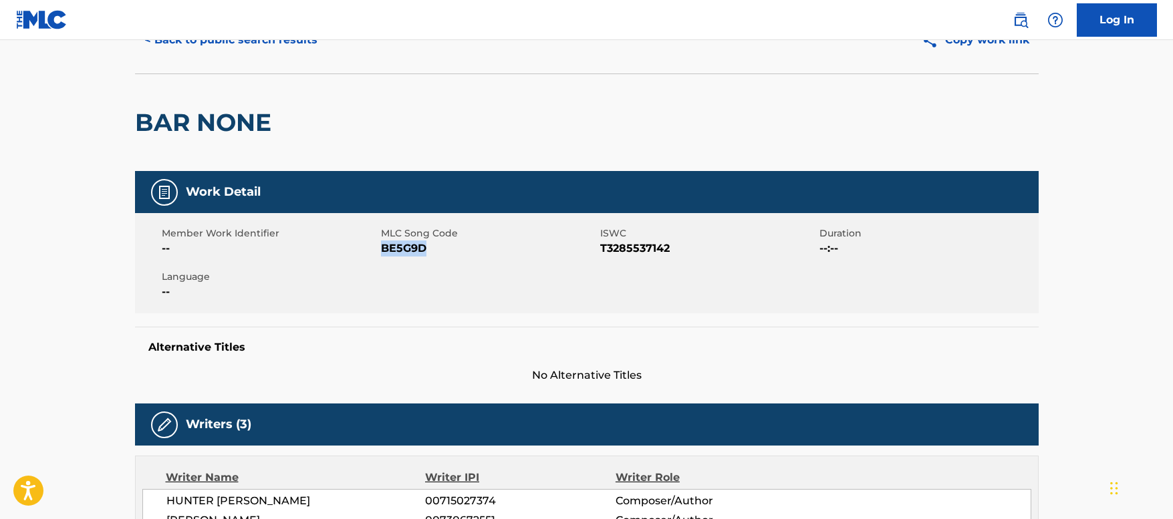
drag, startPoint x: 429, startPoint y: 246, endPoint x: 382, endPoint y: 247, distance: 46.8
click at [382, 247] on span "BE5G9D" at bounding box center [489, 249] width 216 height 16
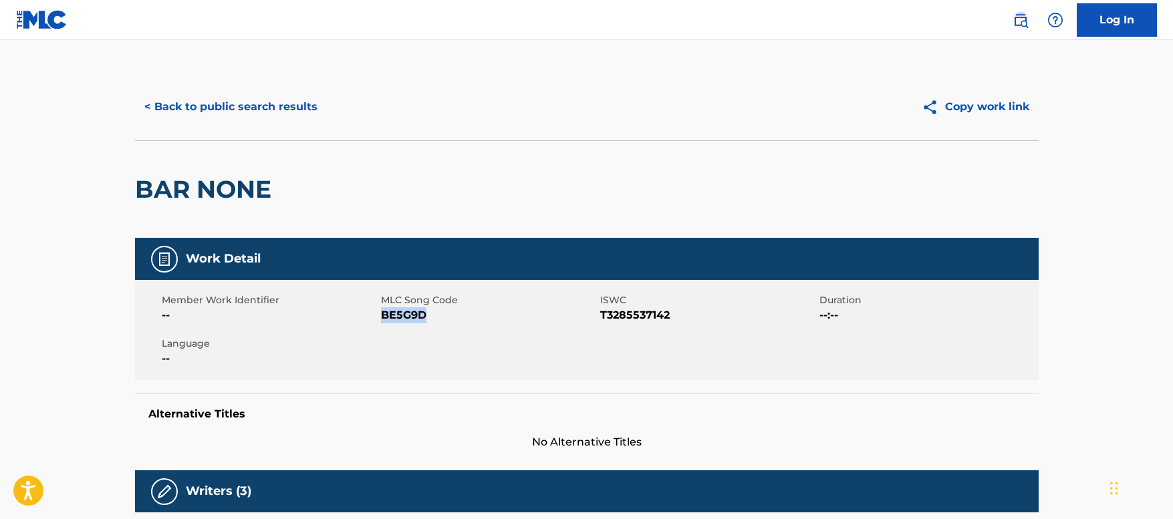
click at [219, 103] on button "< Back to public search results" at bounding box center [231, 106] width 192 height 33
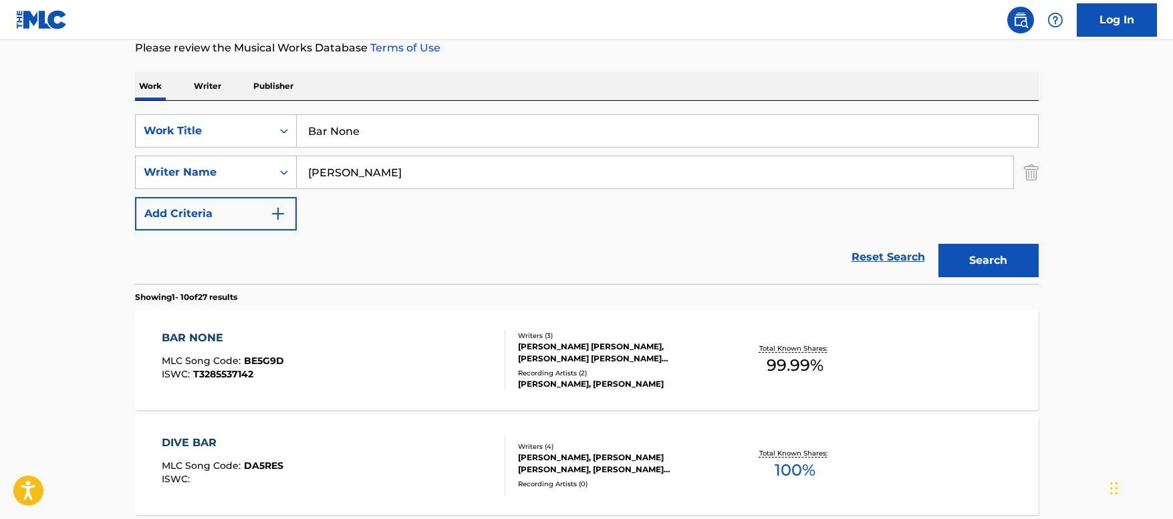
scroll to position [65, 0]
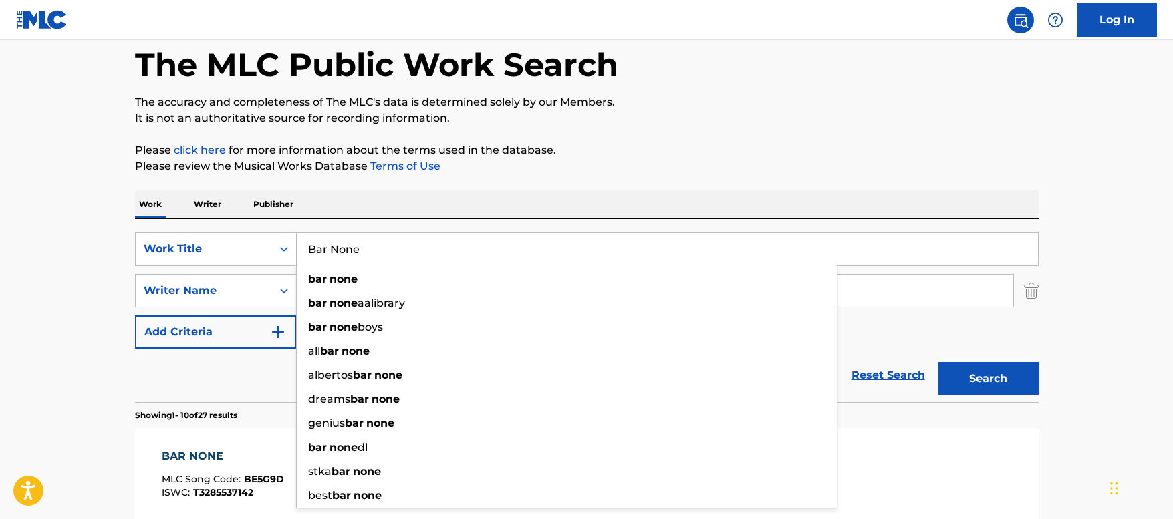
drag, startPoint x: 181, startPoint y: 226, endPoint x: 135, endPoint y: 226, distance: 46.1
click at [135, 226] on div "SearchWithCriteriaebad8501-5afc-4f84-91f2-708c84ce6344 Work Title Bar None bar …" at bounding box center [587, 310] width 904 height 183
paste input "Hands of [PERSON_NAME]"
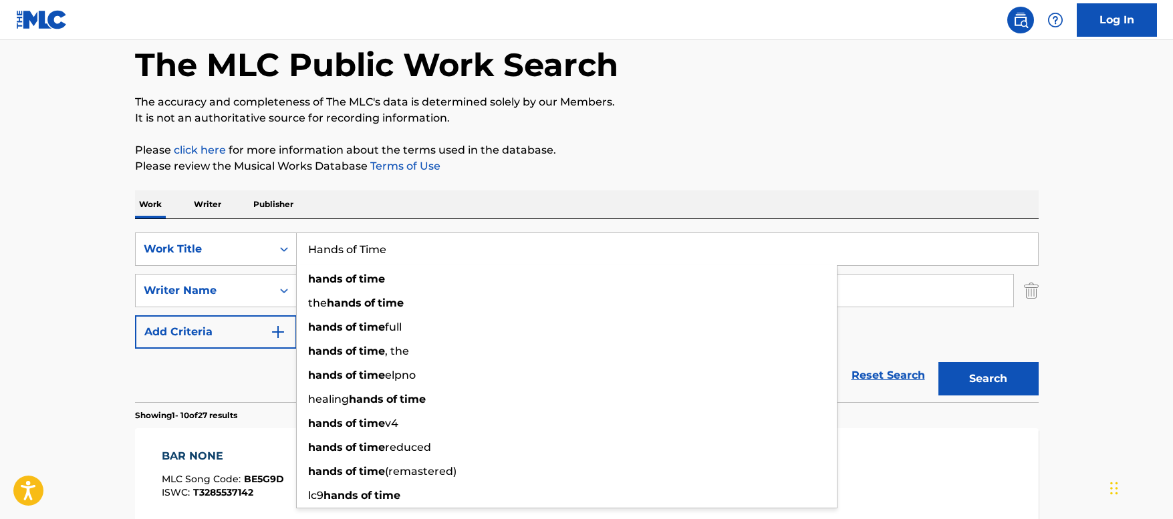
type input "Hands of Time"
drag, startPoint x: 74, startPoint y: 257, endPoint x: 262, endPoint y: 278, distance: 189.0
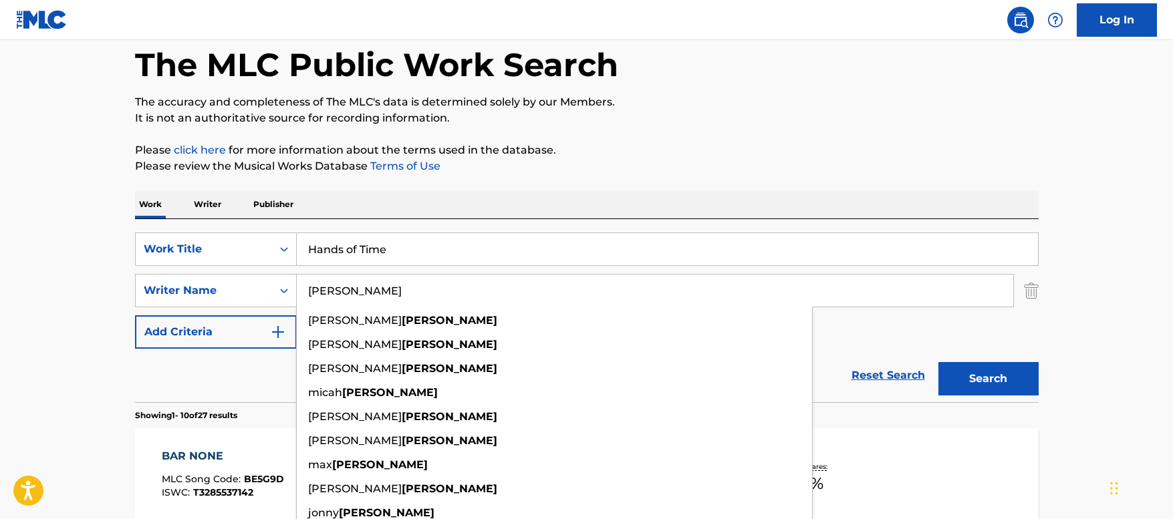
drag, startPoint x: 410, startPoint y: 286, endPoint x: 201, endPoint y: 266, distance: 210.2
click at [201, 266] on div "SearchWithCriteriaebad8501-5afc-4f84-91f2-708c84ce6344 Work Title Hands of Time…" at bounding box center [587, 291] width 904 height 116
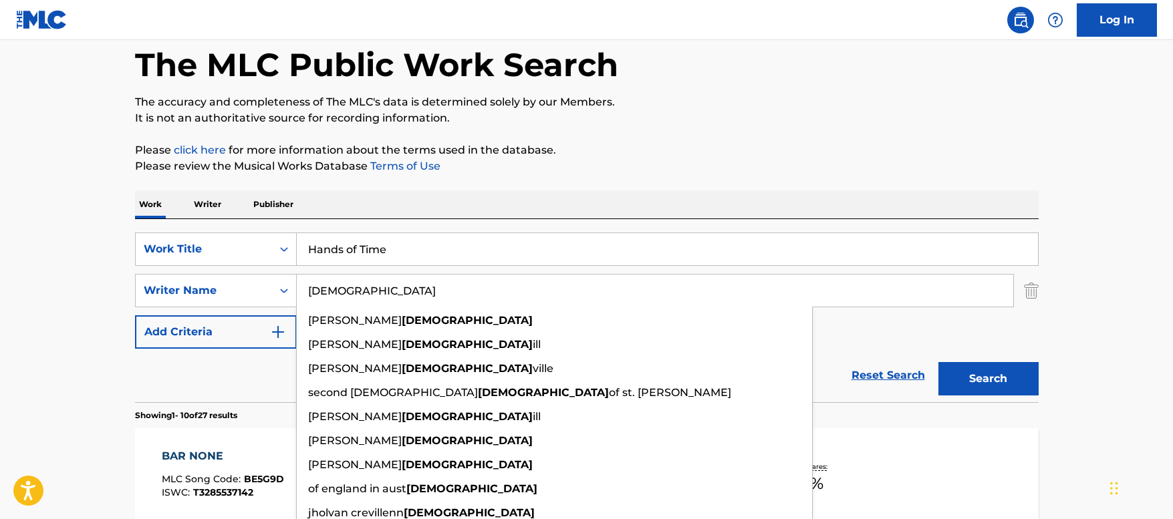
click at [1009, 374] on button "Search" at bounding box center [989, 378] width 100 height 33
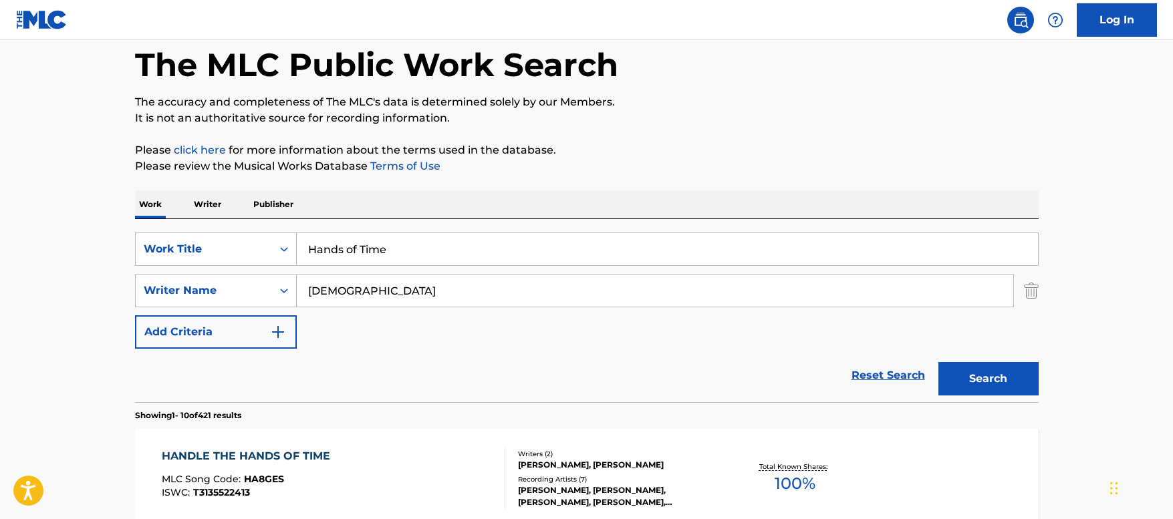
drag, startPoint x: 356, startPoint y: 291, endPoint x: 264, endPoint y: 268, distance: 95.2
click at [264, 268] on div "SearchWithCriteriaebad8501-5afc-4f84-91f2-708c84ce6344 Work Title Hands of Time…" at bounding box center [587, 291] width 904 height 116
type input "carusoe"
click at [1015, 372] on button "Search" at bounding box center [989, 378] width 100 height 33
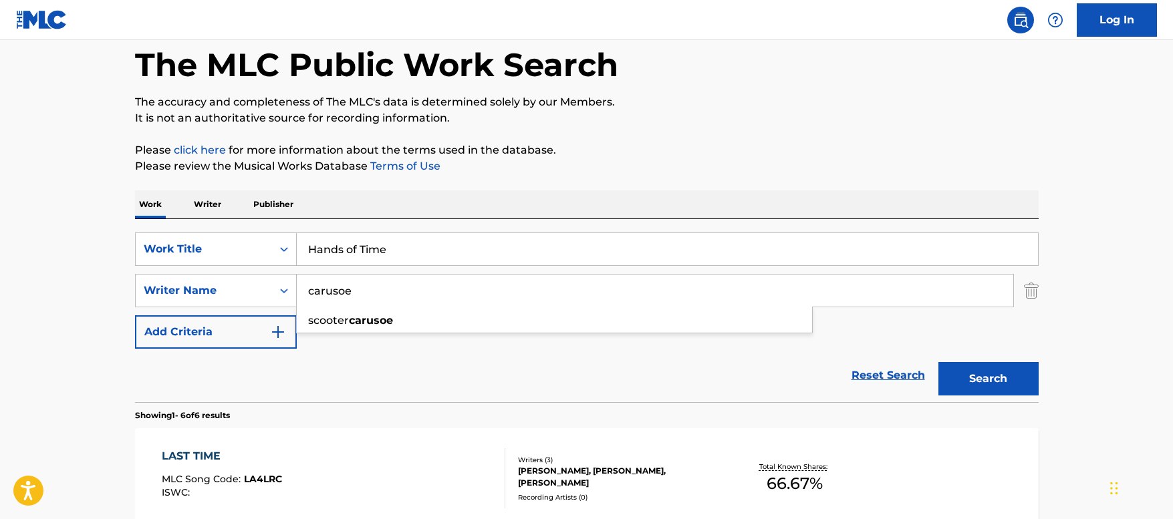
drag, startPoint x: 394, startPoint y: 290, endPoint x: 219, endPoint y: 267, distance: 176.1
click at [219, 267] on div "SearchWithCriteriaebad8501-5afc-4f84-91f2-708c84ce6344 Work Title Hands of Time…" at bounding box center [587, 291] width 904 height 116
click at [939, 362] on button "Search" at bounding box center [989, 378] width 100 height 33
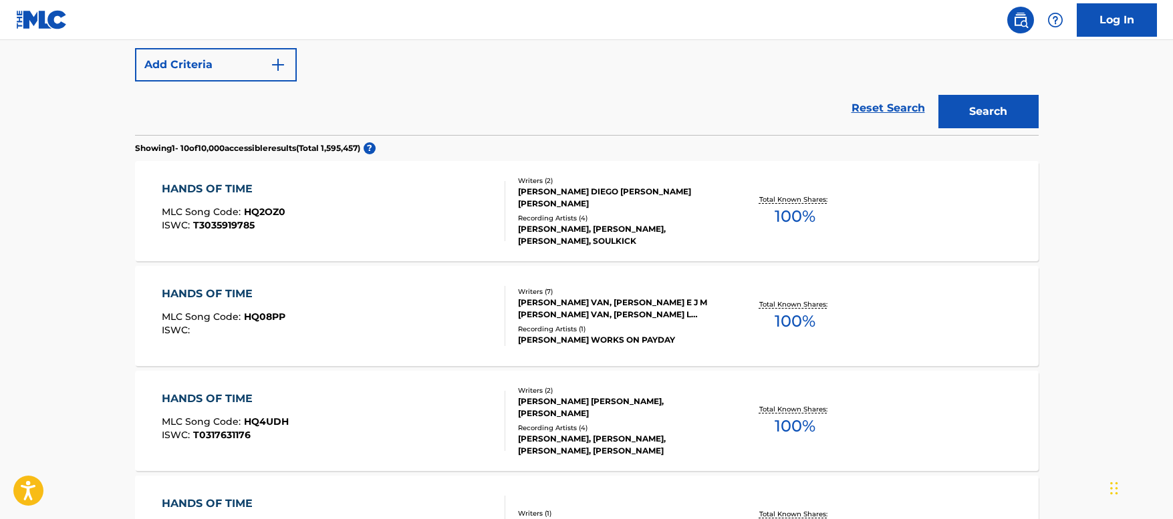
scroll to position [0, 0]
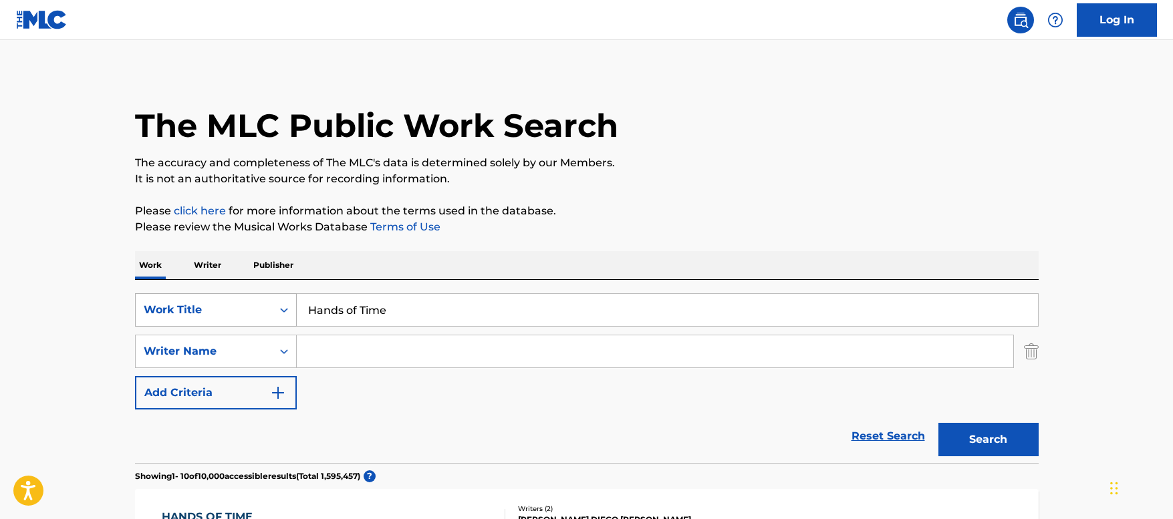
click at [236, 316] on div "Work Title" at bounding box center [216, 309] width 162 height 33
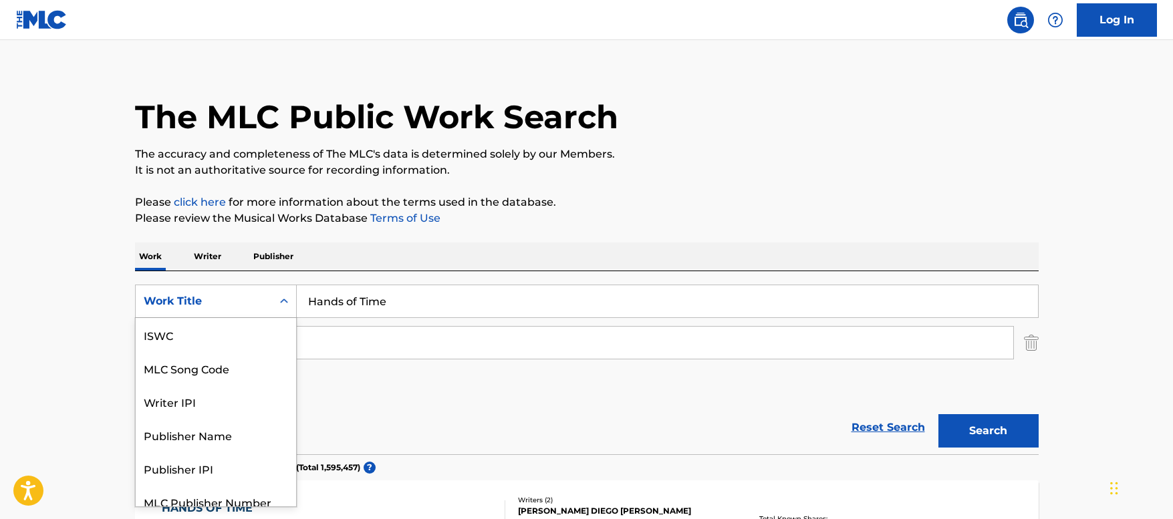
scroll to position [33, 0]
click at [200, 333] on div "MLC Song Code" at bounding box center [216, 334] width 160 height 33
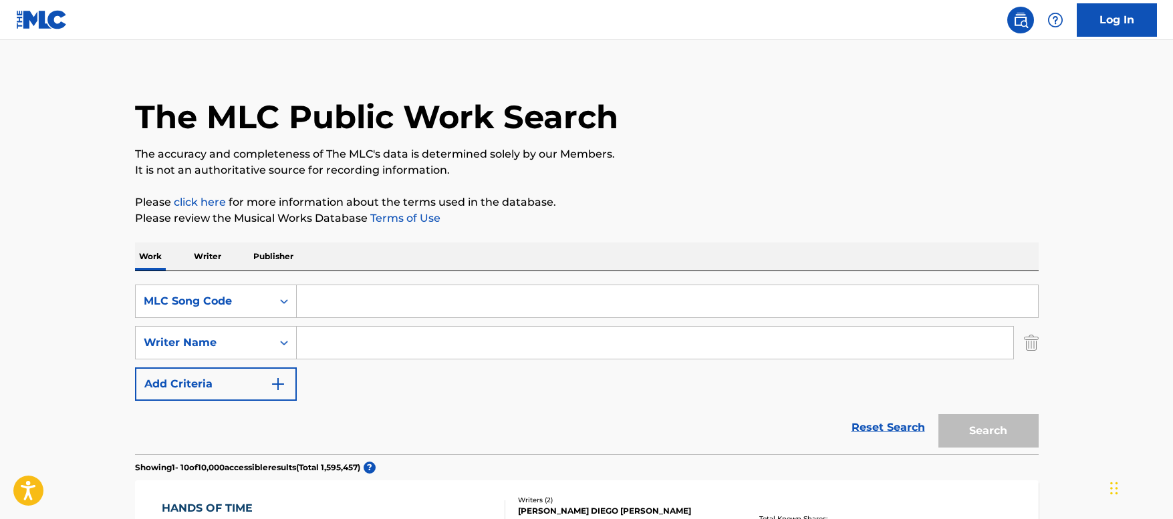
click at [336, 307] on input "Search Form" at bounding box center [667, 301] width 741 height 32
paste input "T3135522413"
type input "T3135522413"
click at [209, 305] on div "MLC Song Code" at bounding box center [204, 301] width 120 height 16
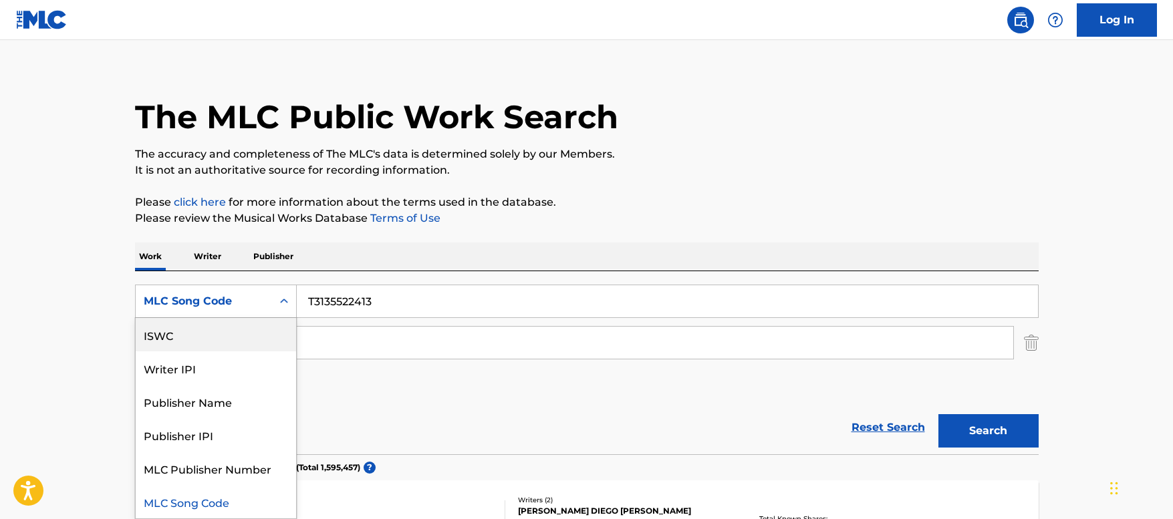
click at [194, 342] on div "ISWC" at bounding box center [216, 334] width 160 height 33
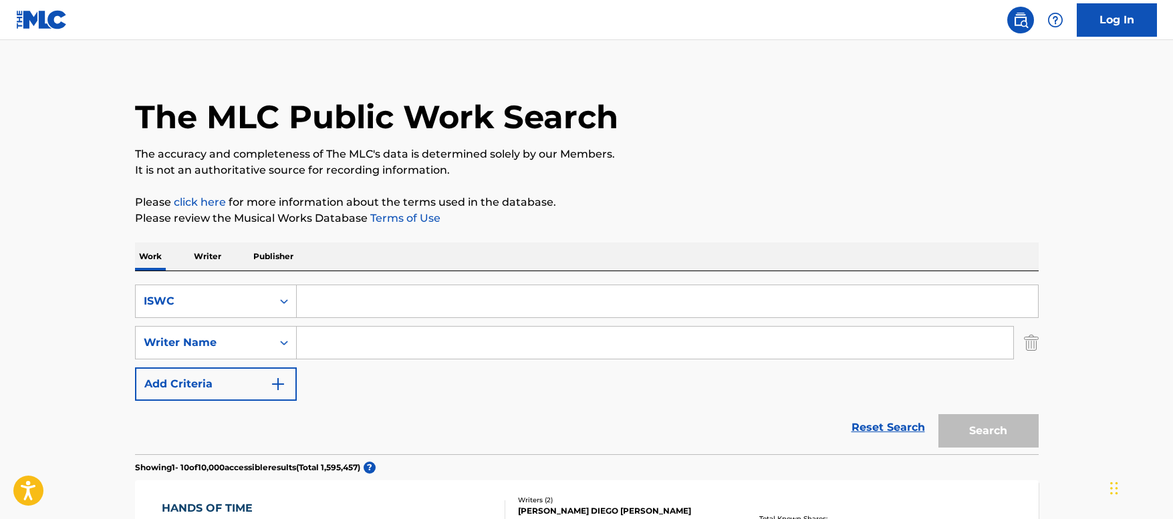
click at [403, 284] on div "SearchWithCriteriad0fd9e9e-1eda-4661-8a75-bb048532018d ISWC SearchWithCriteriaa…" at bounding box center [587, 362] width 904 height 183
click at [403, 302] on input "Search Form" at bounding box center [667, 301] width 741 height 32
paste input "T3135522413"
type input "T3135522413"
click at [982, 439] on button "Search" at bounding box center [989, 430] width 100 height 33
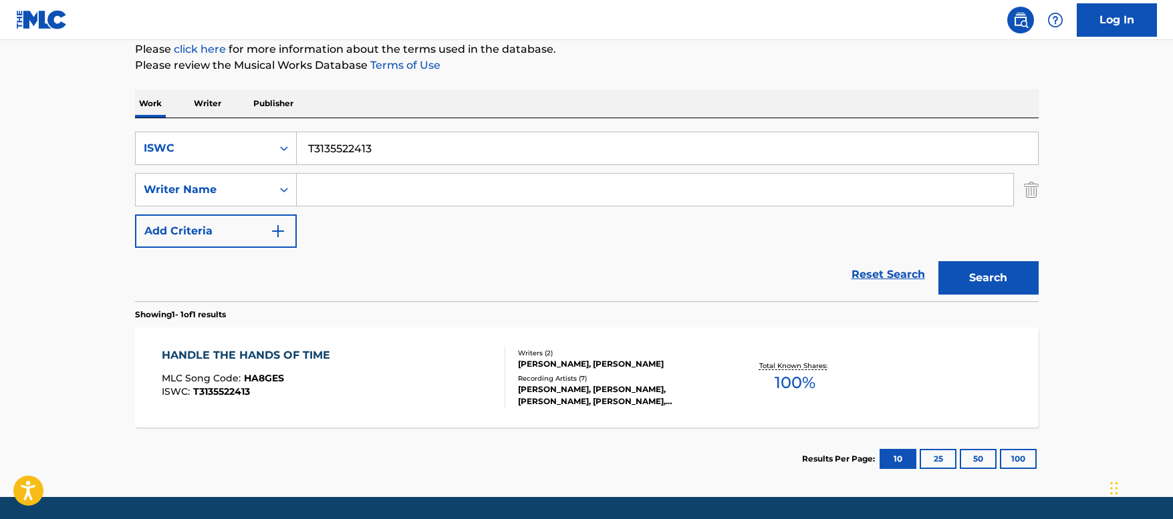
scroll to position [208, 0]
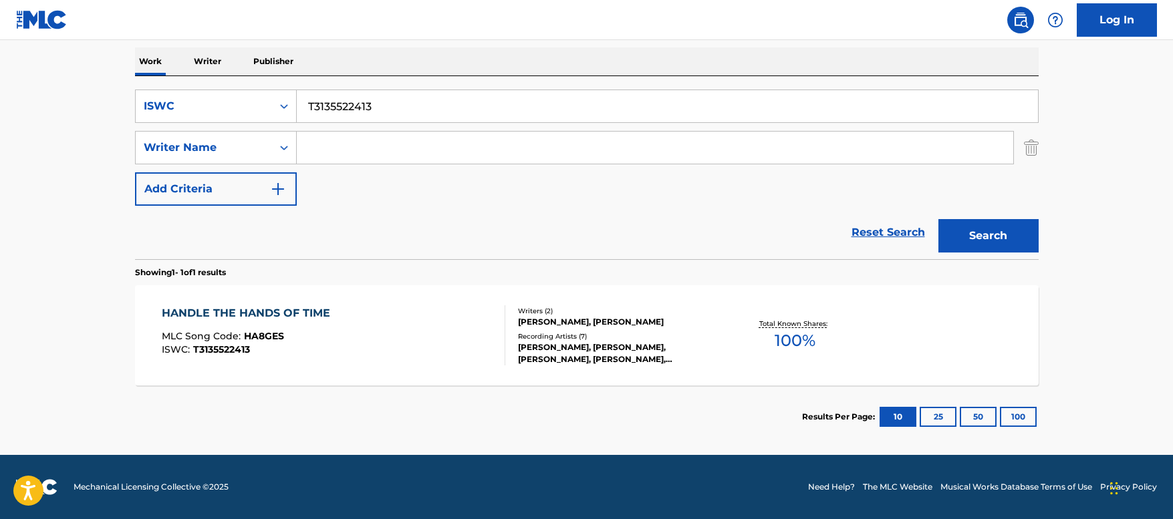
click at [424, 344] on div "HANDLE THE HANDS OF TIME MLC Song Code : HA8GES ISWC : T3135522413" at bounding box center [334, 336] width 344 height 60
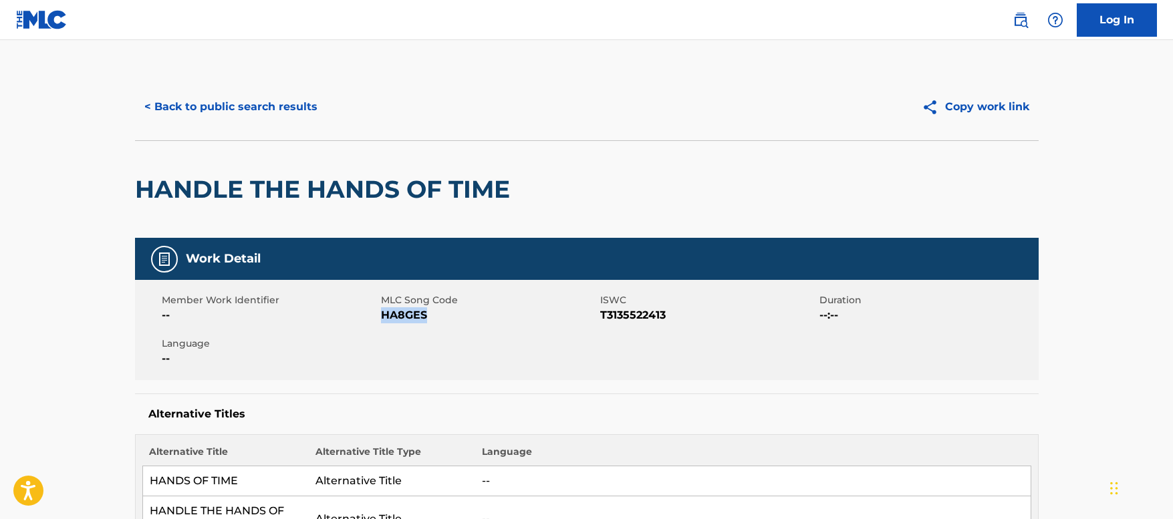
drag, startPoint x: 435, startPoint y: 314, endPoint x: 382, endPoint y: 311, distance: 52.9
click at [382, 311] on span "HA8GES" at bounding box center [489, 316] width 216 height 16
